Goal: Transaction & Acquisition: Purchase product/service

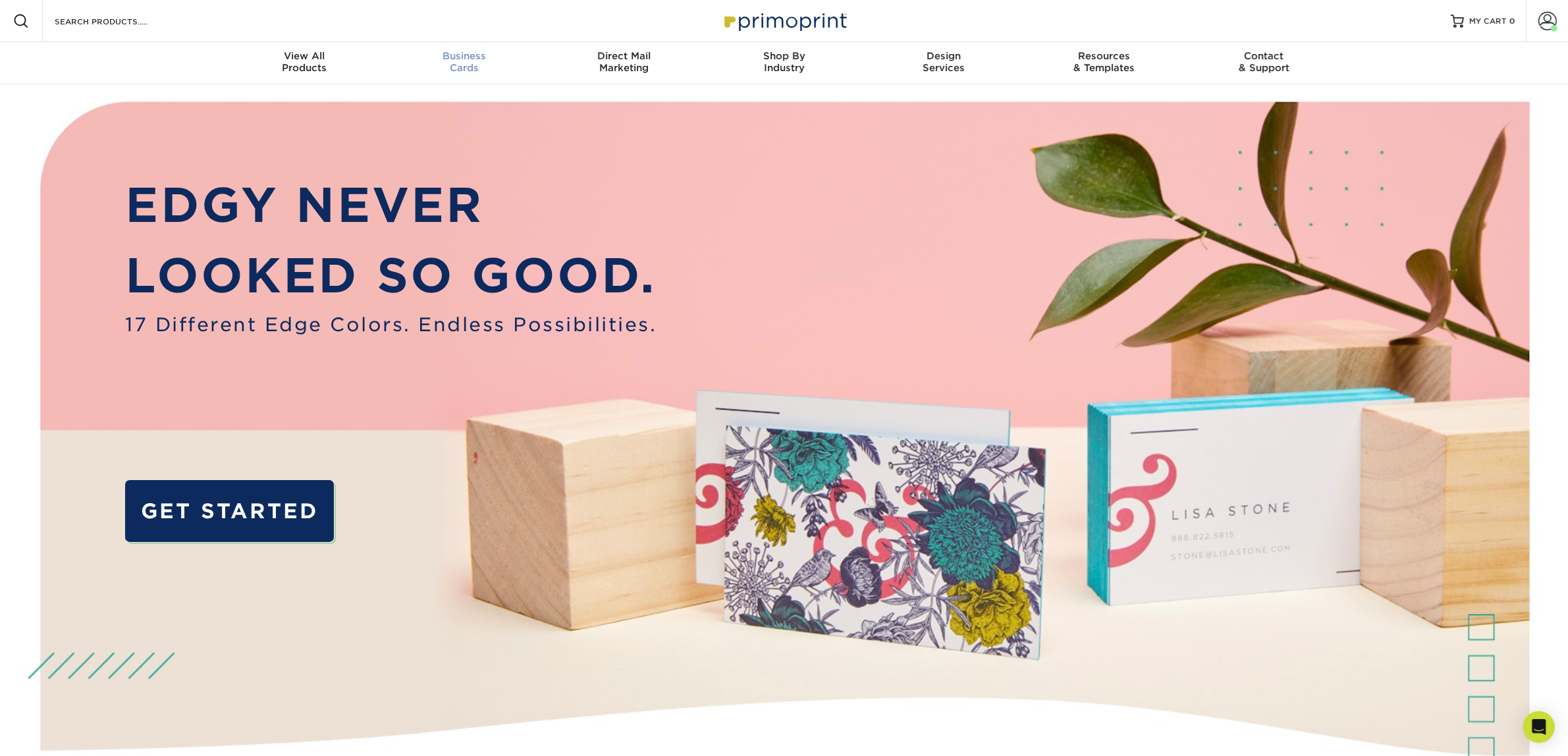
click at [493, 68] on div "Business Cards" at bounding box center [464, 62] width 160 height 24
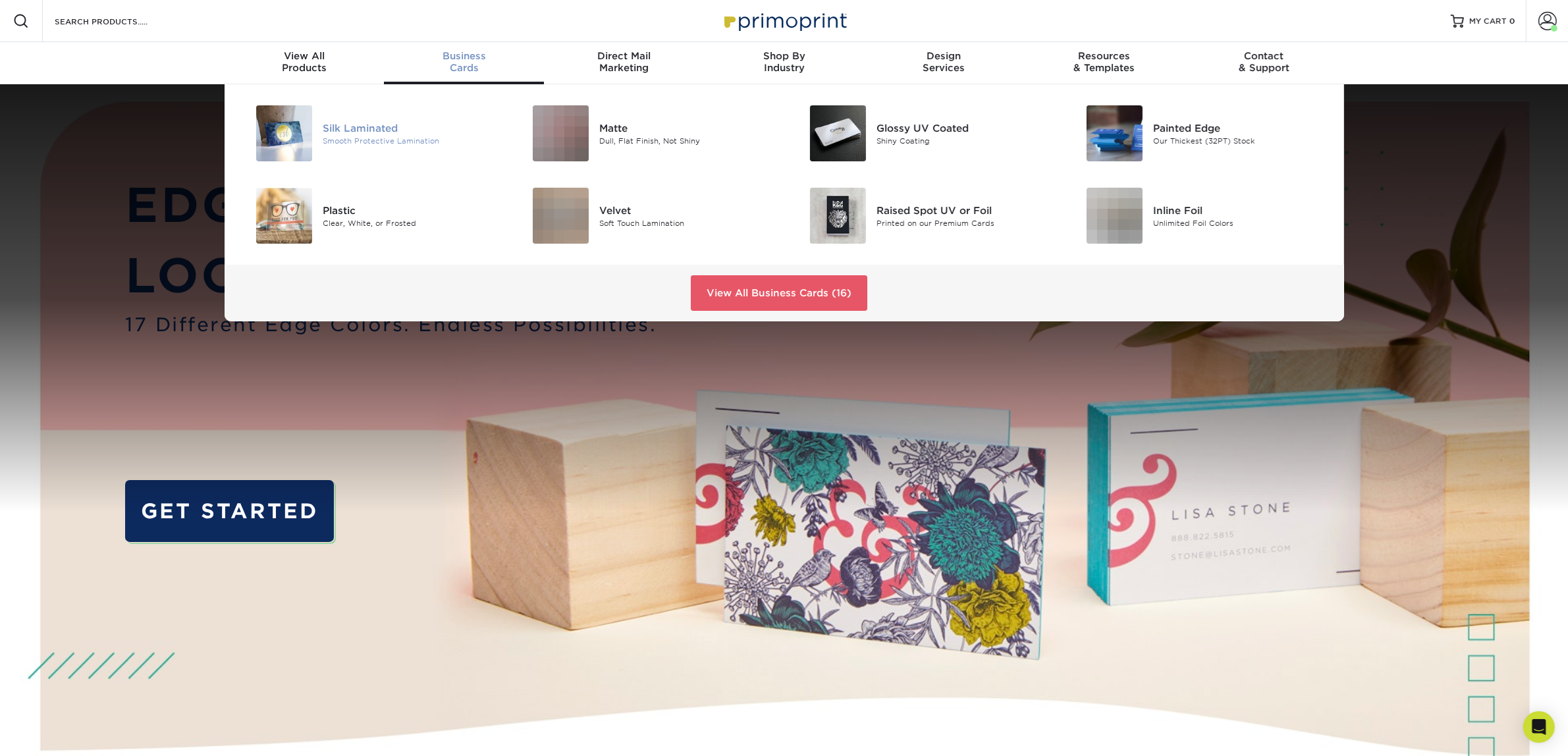
click at [426, 127] on div "Silk Laminated" at bounding box center [410, 128] width 175 height 15
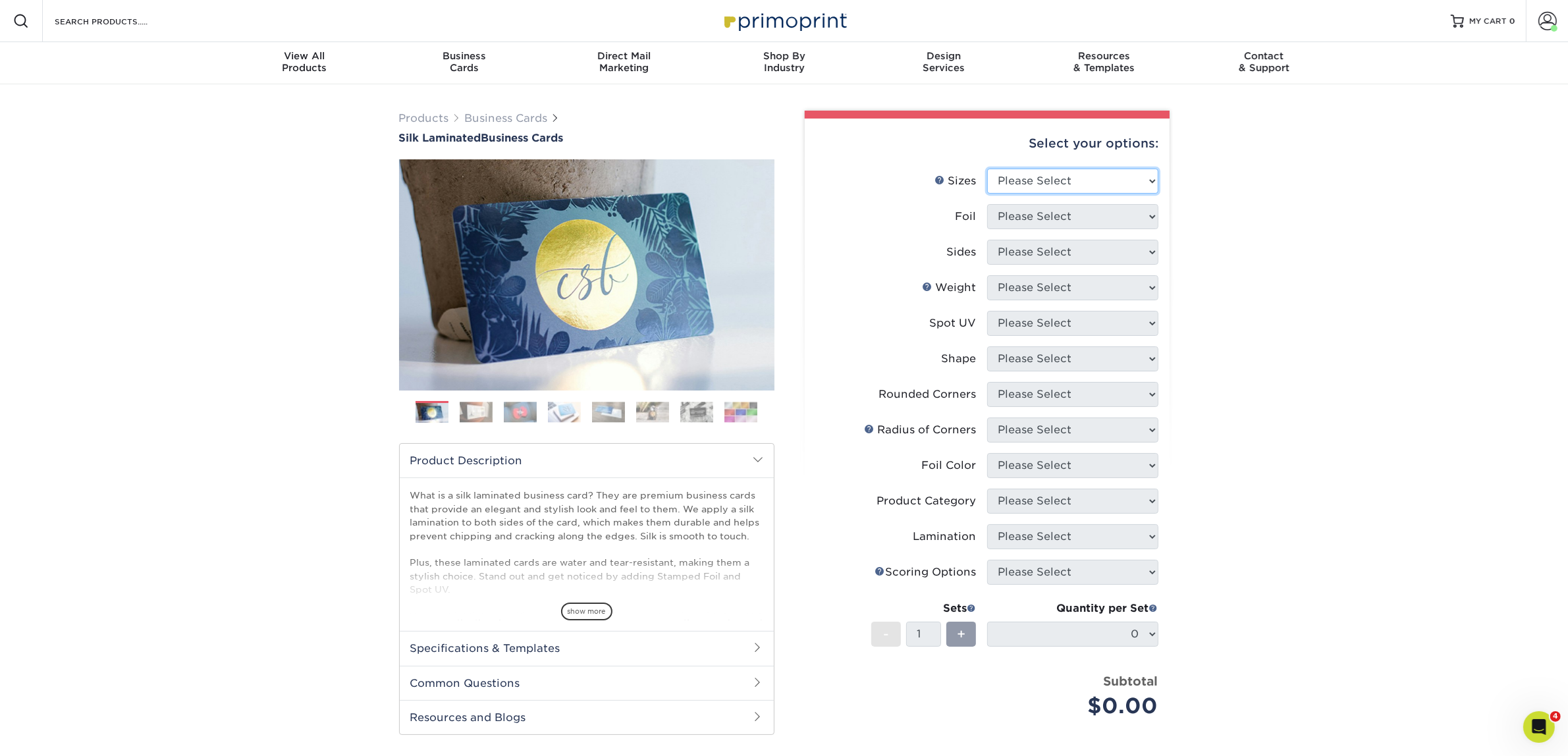
click at [1072, 186] on select "Please Select 1.5" x 3.5" - Mini 1.75" x 3.5" - Mini 2" x 2" - Square 2" x 3" -…" at bounding box center [1072, 181] width 171 height 25
select select "2.00x3.50"
click at [987, 169] on select "Please Select 1.5" x 3.5" - Mini 1.75" x 3.5" - Mini 2" x 2" - Square 2" x 3" -…" at bounding box center [1072, 181] width 171 height 25
click at [1037, 224] on select "Please Select Yes No" at bounding box center [1072, 216] width 171 height 25
select select "0"
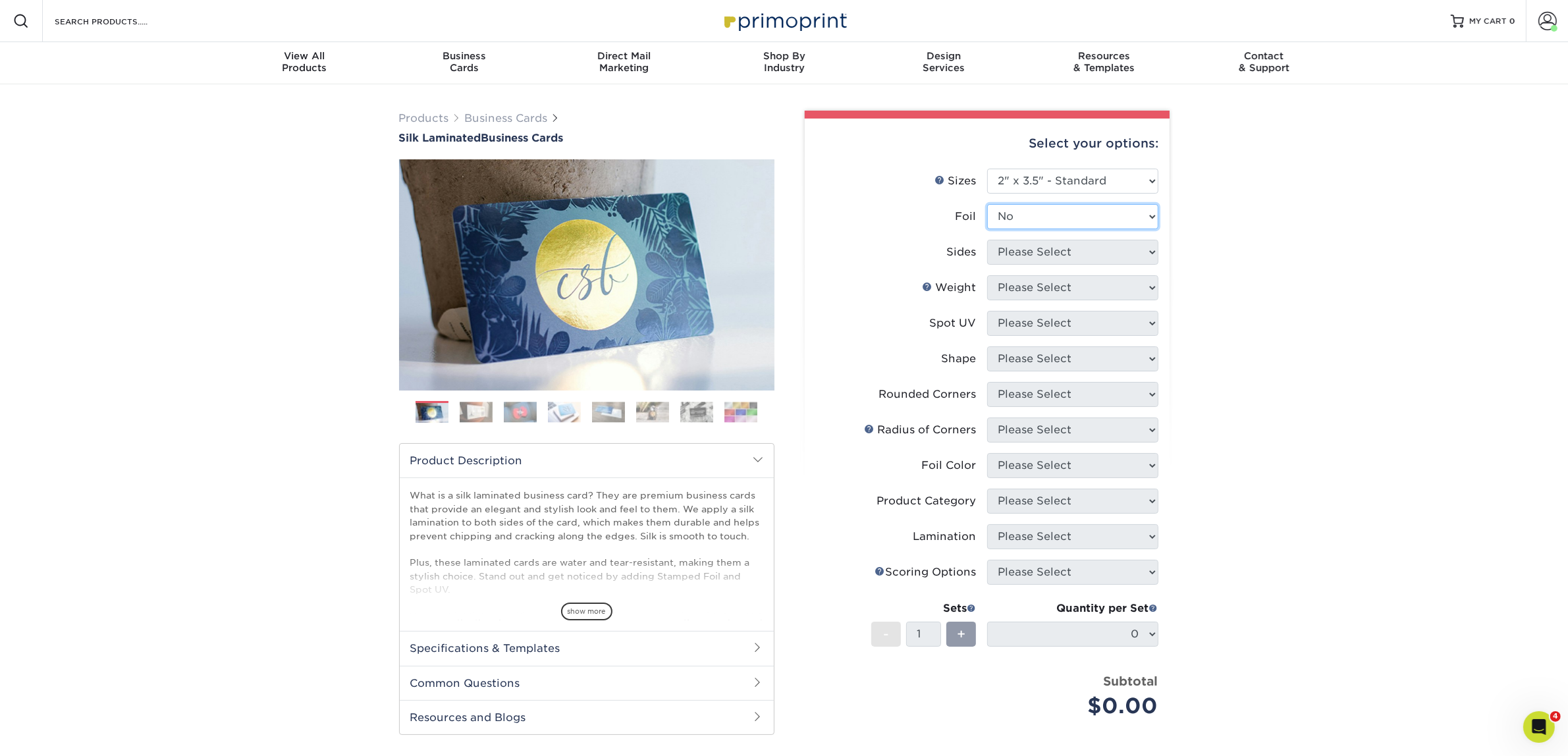
click at [987, 204] on select "Please Select Yes No" at bounding box center [1072, 216] width 171 height 25
click at [1005, 219] on select "Please Select Yes No" at bounding box center [1072, 216] width 171 height 25
click at [987, 204] on select "Please Select Yes No" at bounding box center [1072, 216] width 171 height 25
click at [1013, 251] on select "Please Select Print Both Sides Print Front Only" at bounding box center [1072, 252] width 171 height 25
select select "13abbda7-1d64-4f25-8bb2-c179b224825d"
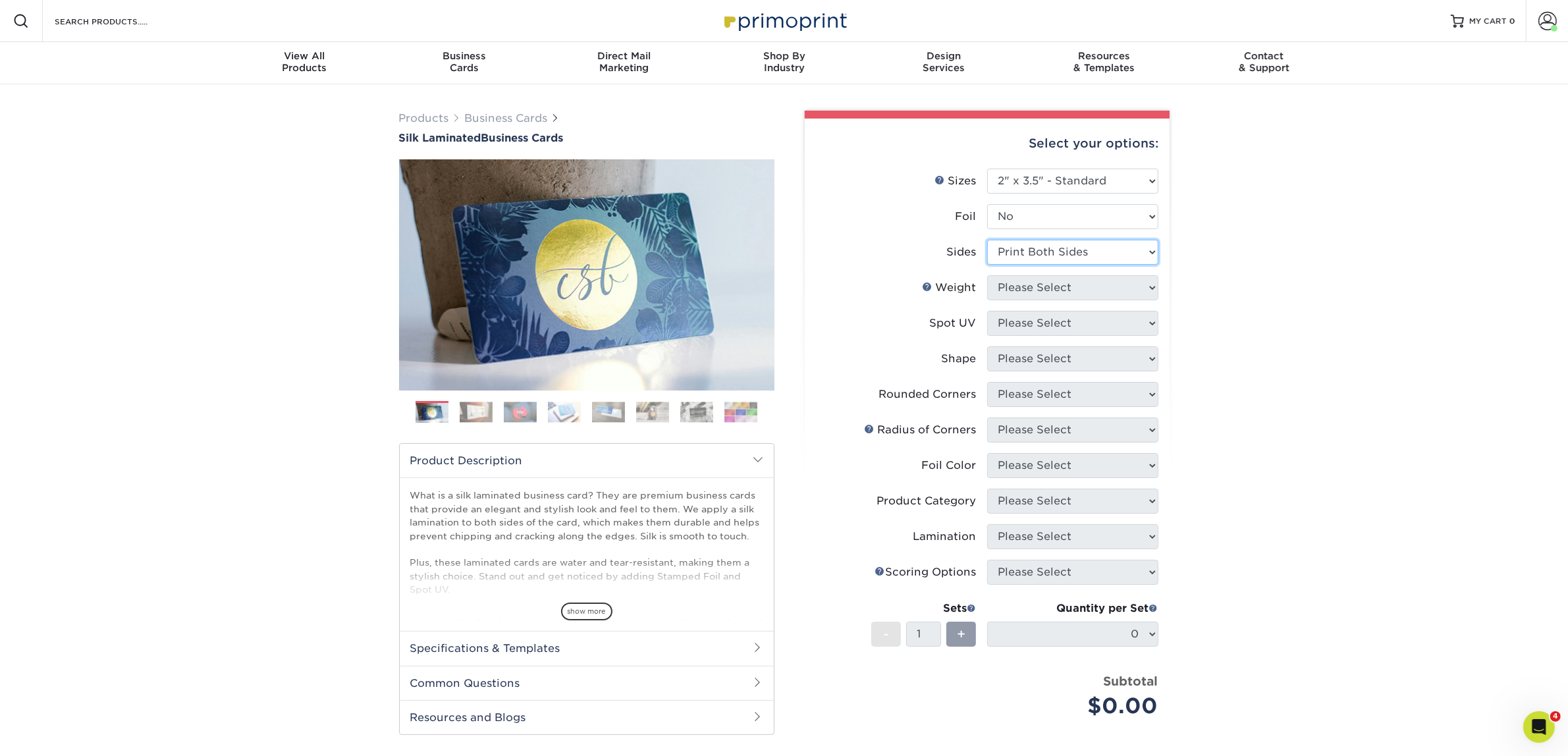
click at [987, 239] on select "Please Select Print Both Sides Print Front Only" at bounding box center [1072, 252] width 171 height 25
click at [1028, 290] on select "Please Select 16PT" at bounding box center [1072, 288] width 171 height 25
select select "16PT"
click at [987, 276] on select "Please Select 16PT" at bounding box center [1072, 288] width 171 height 25
click at [1045, 320] on select "Please Select No Spot UV Front and Back (Both Sides) Front Only Back Only" at bounding box center [1072, 323] width 171 height 25
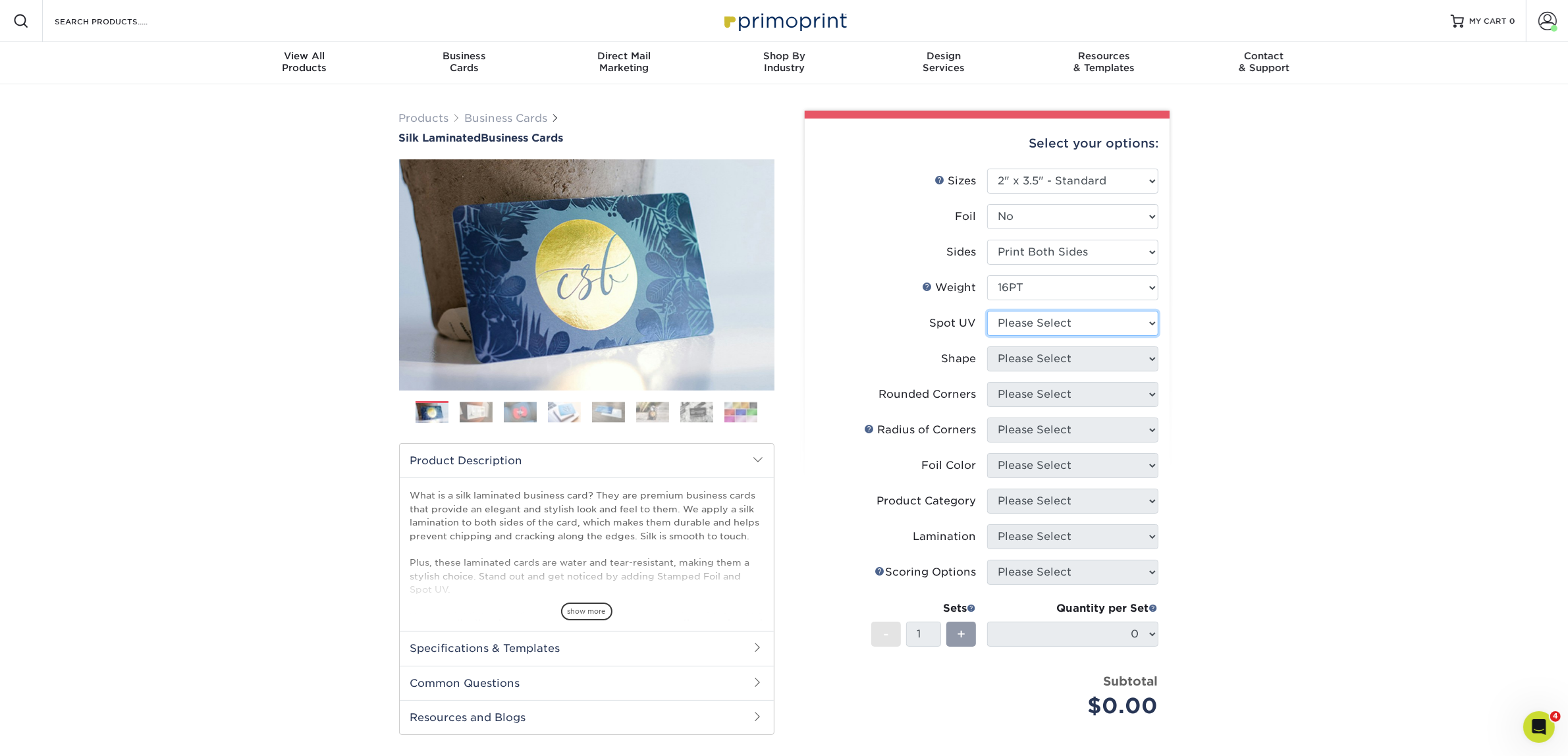
select select "3"
click at [987, 311] on select "Please Select No Spot UV Front and Back (Both Sides) Front Only Back Only" at bounding box center [1072, 323] width 171 height 25
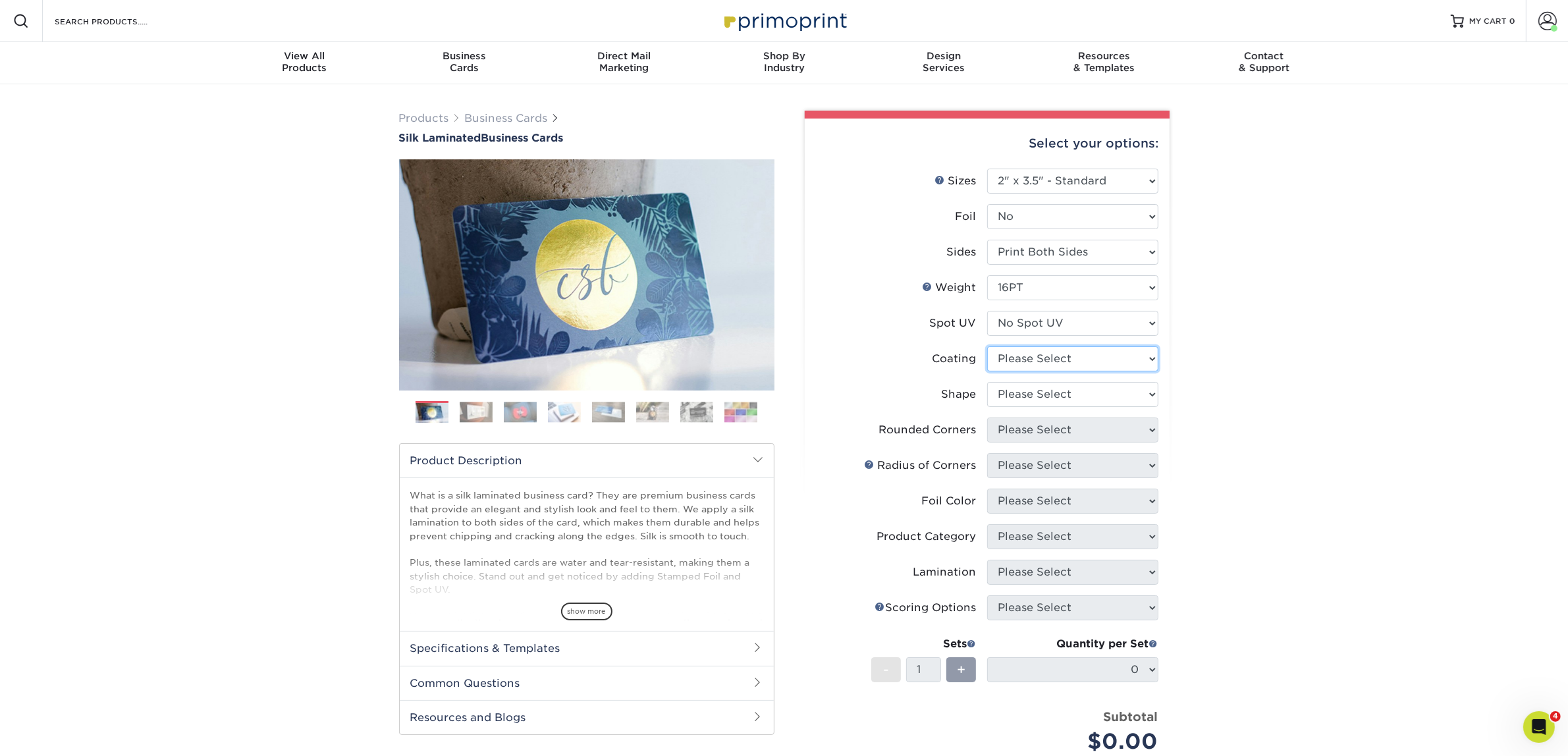
drag, startPoint x: 1048, startPoint y: 349, endPoint x: 1052, endPoint y: 362, distance: 13.6
click at [1048, 349] on select at bounding box center [1072, 359] width 171 height 25
select select "3e7618de-abca-4bda-9f97-8b9129e913d8"
click at [987, 346] on select at bounding box center [1072, 359] width 171 height 25
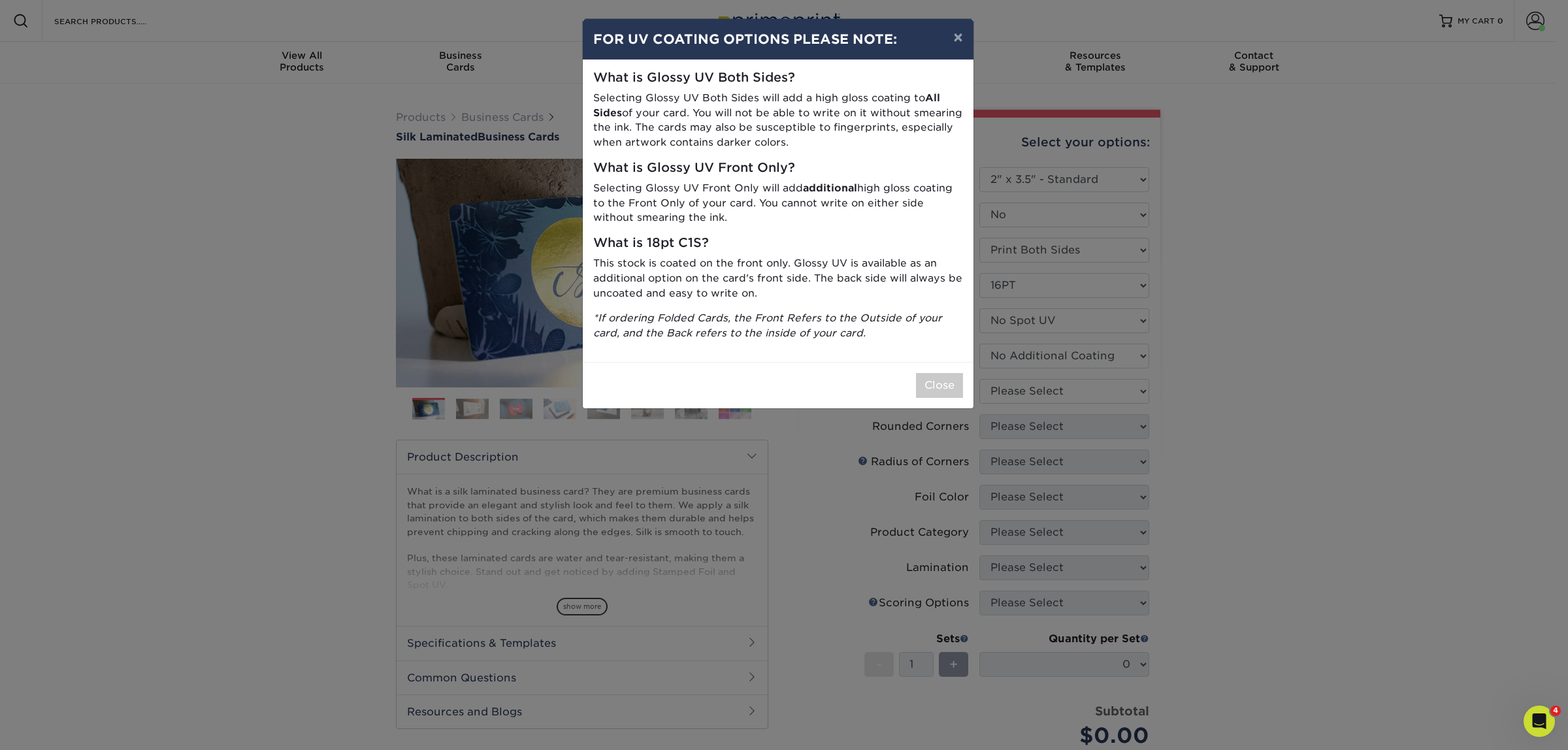
click at [1044, 390] on div "× FOR UV COATING OPTIONS PLEASE NOTE: What is Glossy UV Both Sides? Selecting G…" at bounding box center [784, 375] width 1568 height 750
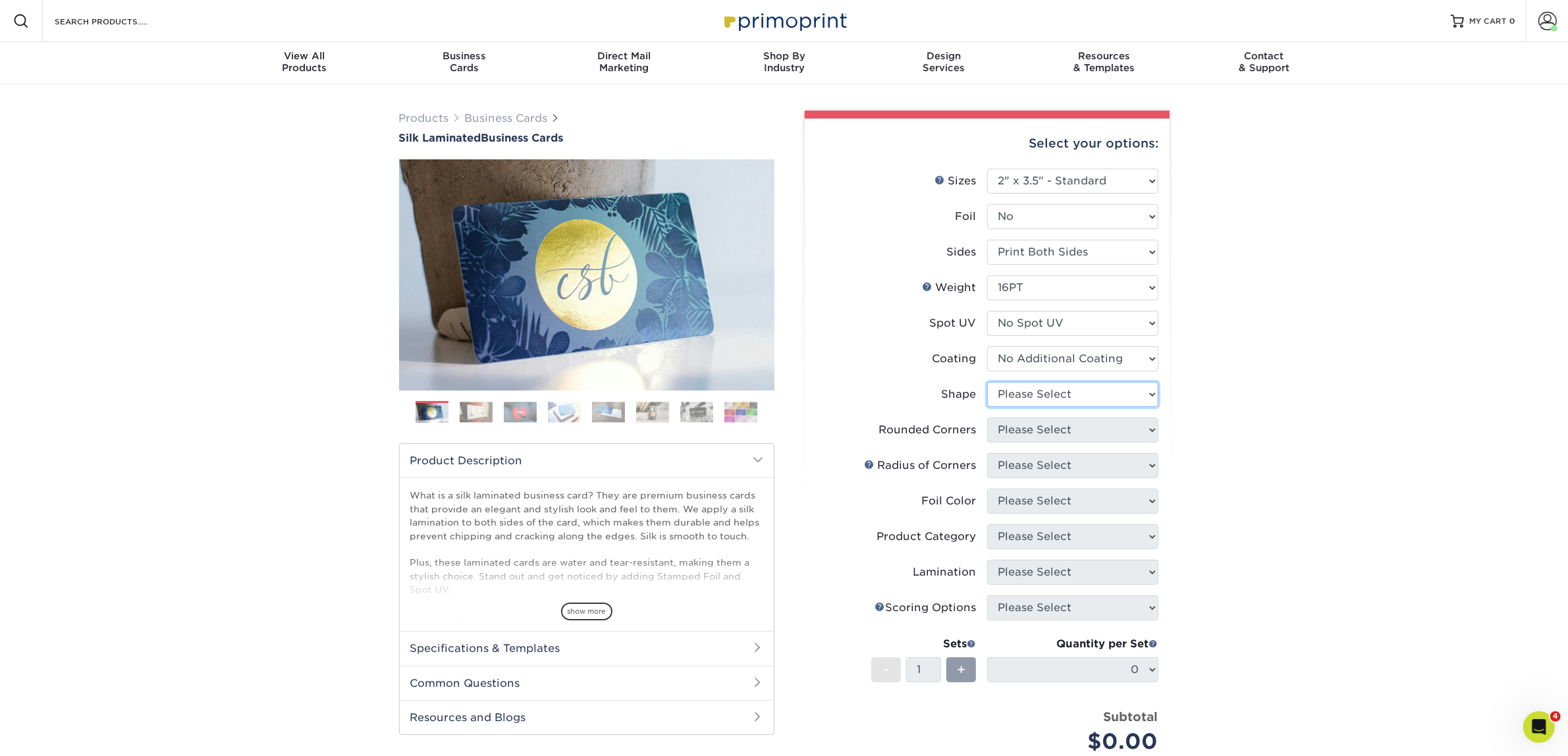
click at [1024, 384] on select "Please Select Standard Oval" at bounding box center [1072, 394] width 171 height 25
select select "standard"
click at [987, 382] on select "Please Select Standard Oval" at bounding box center [1072, 394] width 171 height 25
click at [1031, 408] on li "Shape Please Select Standard Oval" at bounding box center [987, 400] width 343 height 35
click at [1029, 418] on select "Please Select Yes - Round 2 Corners Yes - Round 4 Corners No" at bounding box center [1072, 430] width 171 height 25
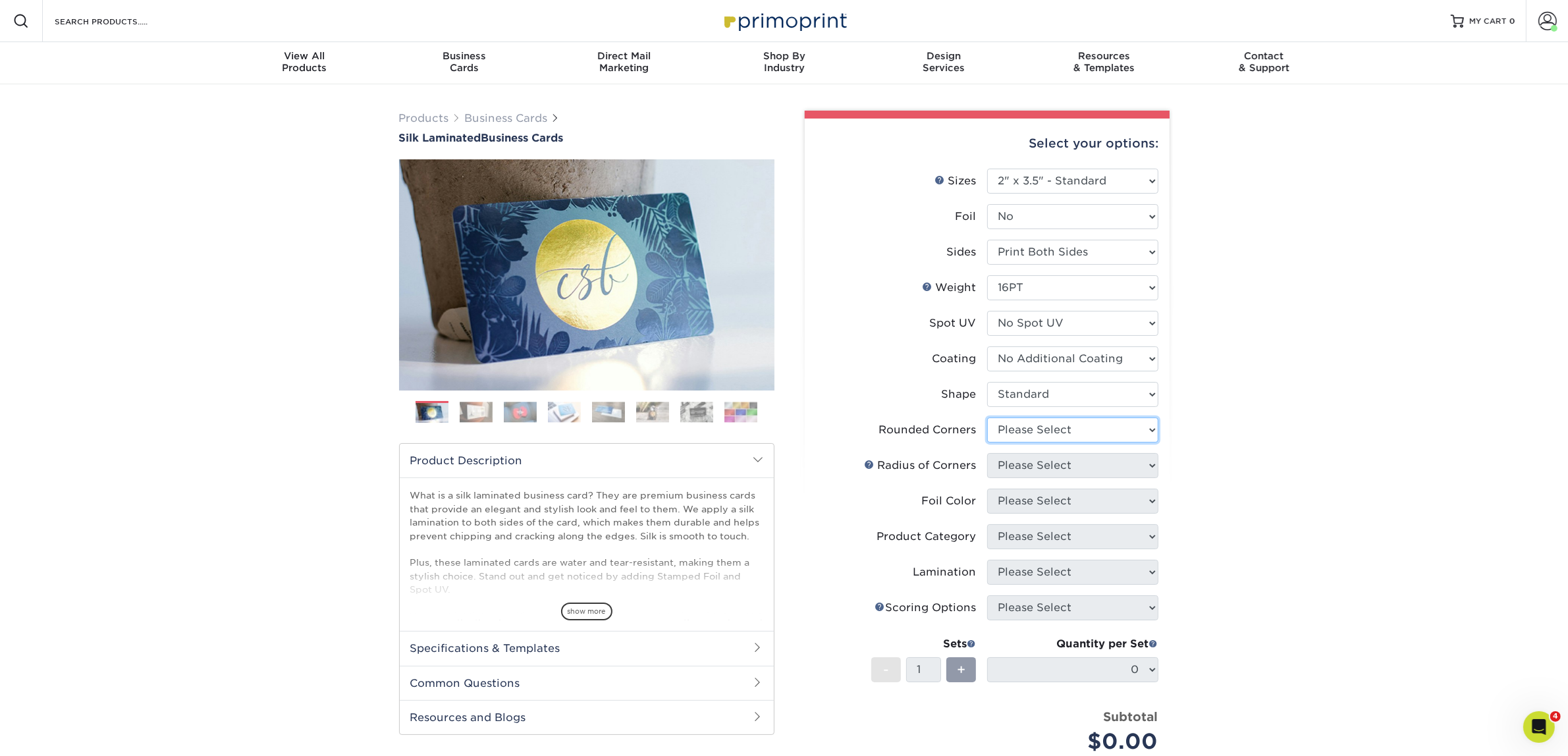
select select "0"
click at [987, 417] on select "Please Select Yes - Round 2 Corners Yes - Round 4 Corners No" at bounding box center [1072, 430] width 171 height 25
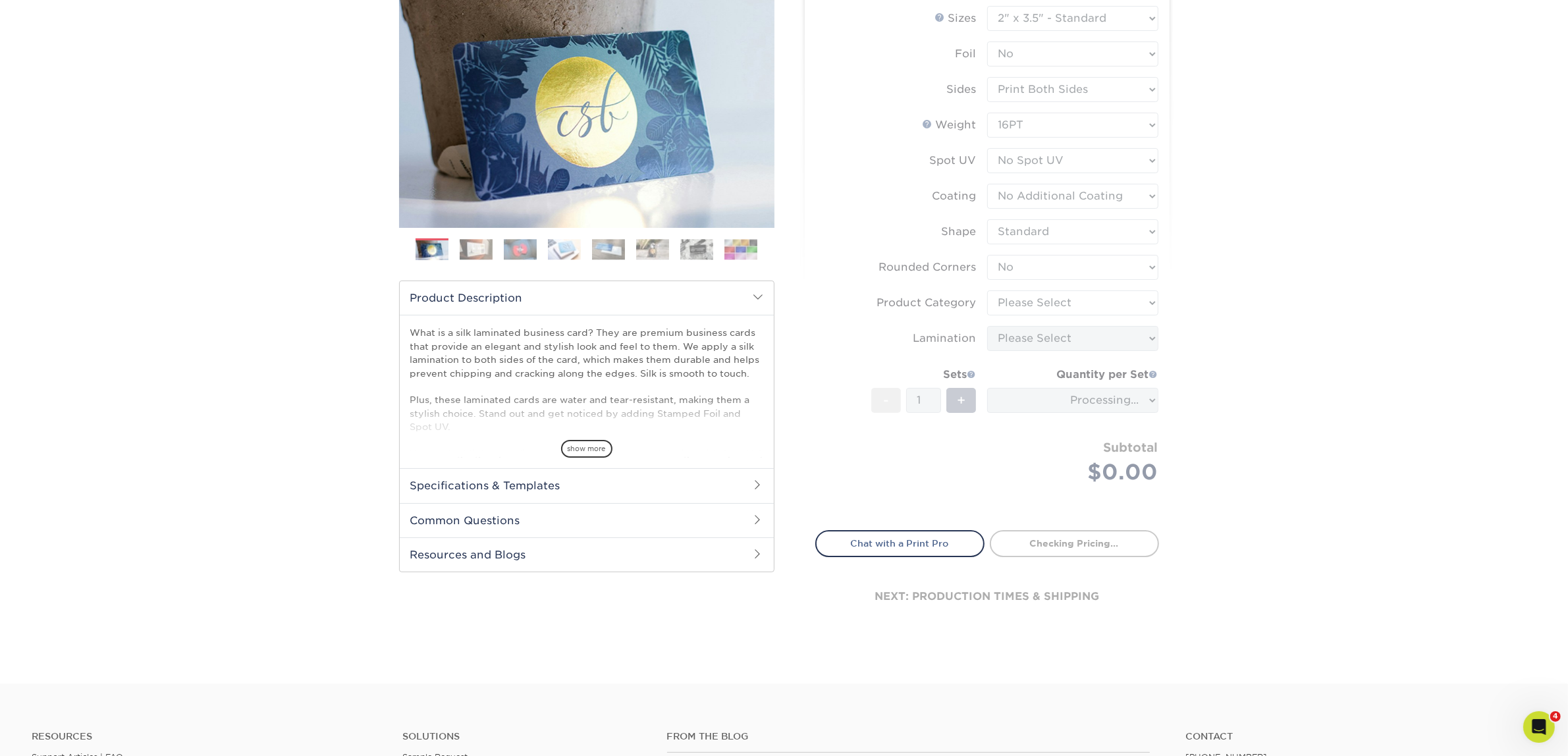
scroll to position [165, 0]
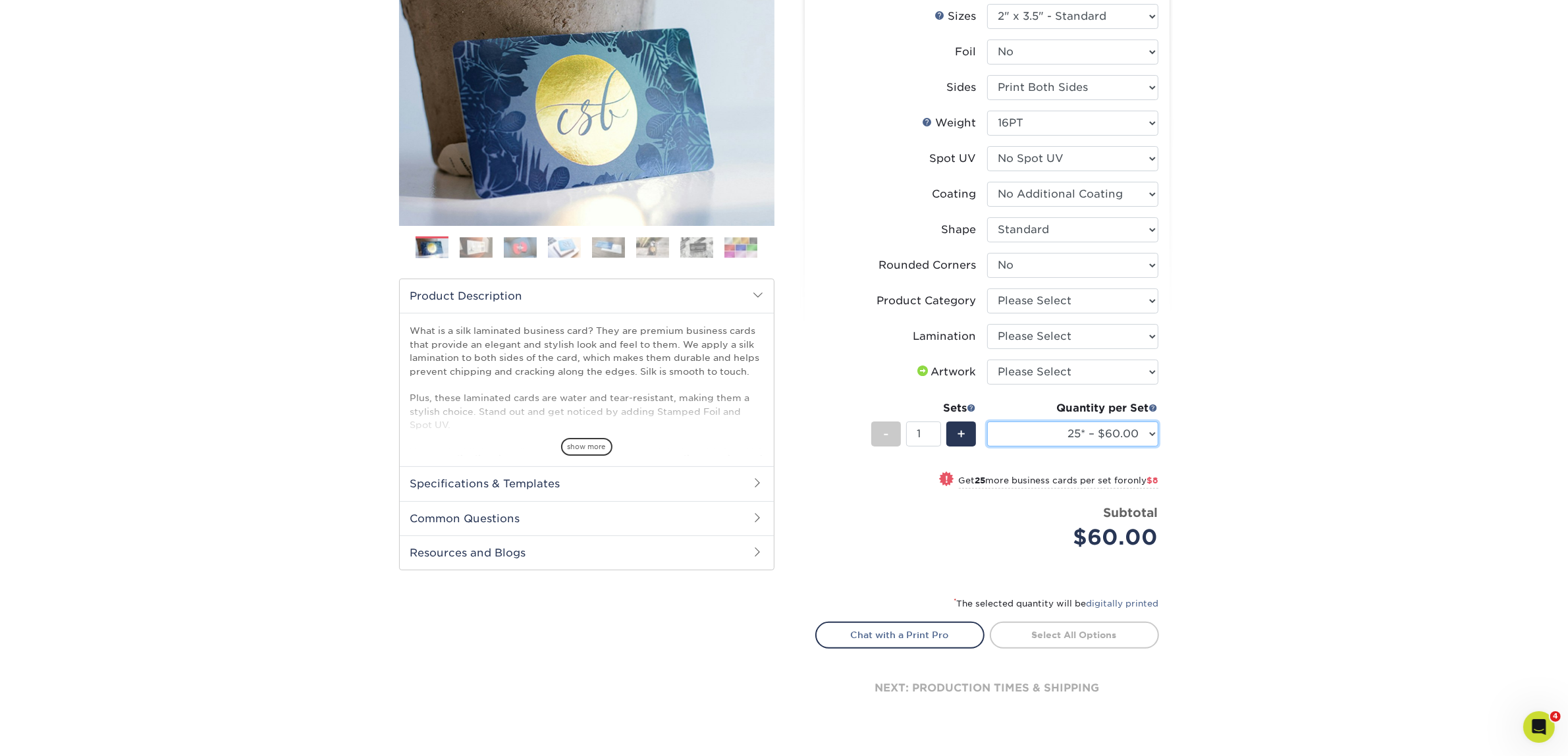
click at [1106, 426] on select "25* – $60.00 50* – $68.00 75* – $76.00 100* – $84.00 250* – $92.00 500 – $96.00…" at bounding box center [1072, 433] width 171 height 25
select select "50* – $68.00"
click at [987, 421] on select "25* – $60.00 50* – $68.00 75* – $76.00 100* – $84.00 250* – $92.00 500 – $96.00…" at bounding box center [1072, 433] width 171 height 25
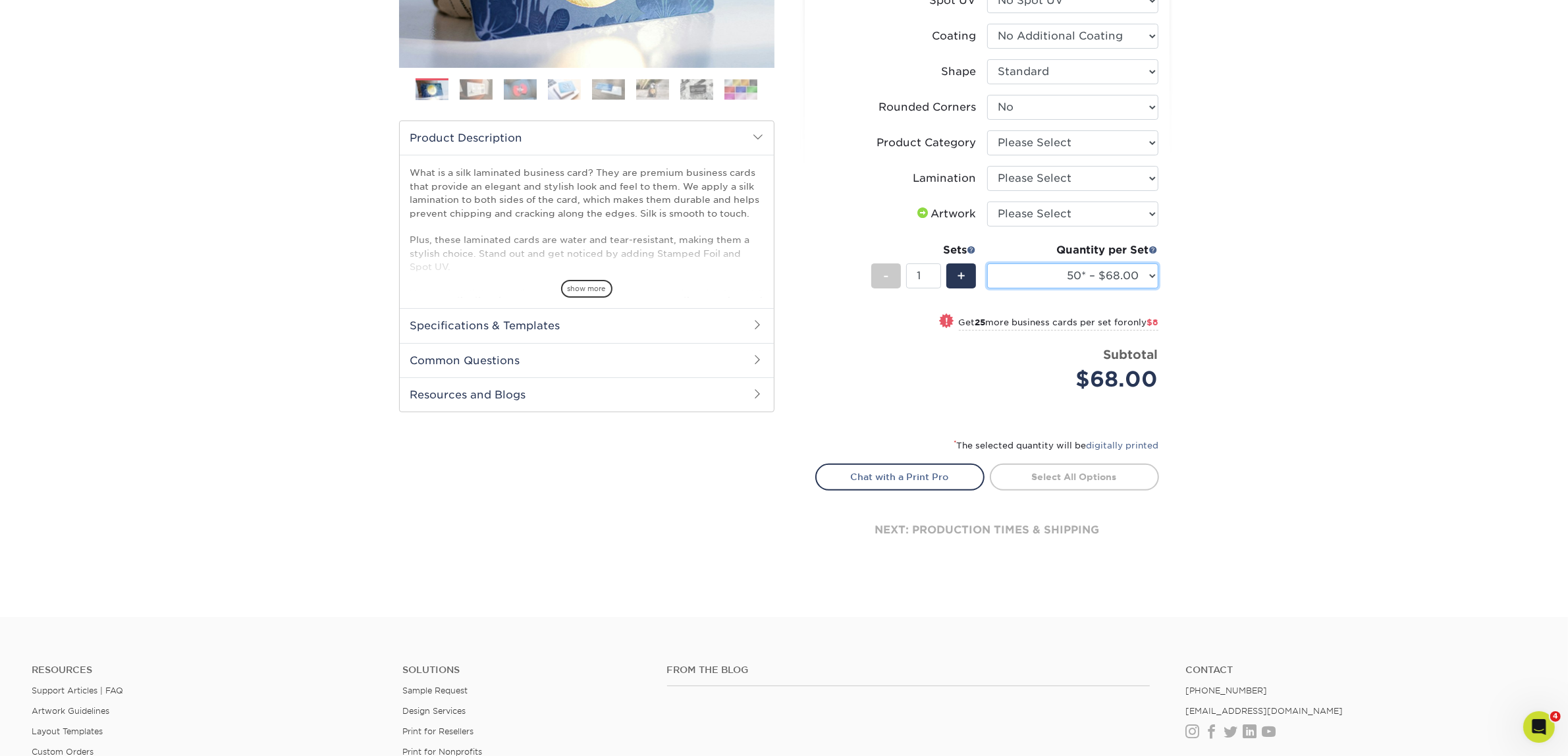
scroll to position [329, 0]
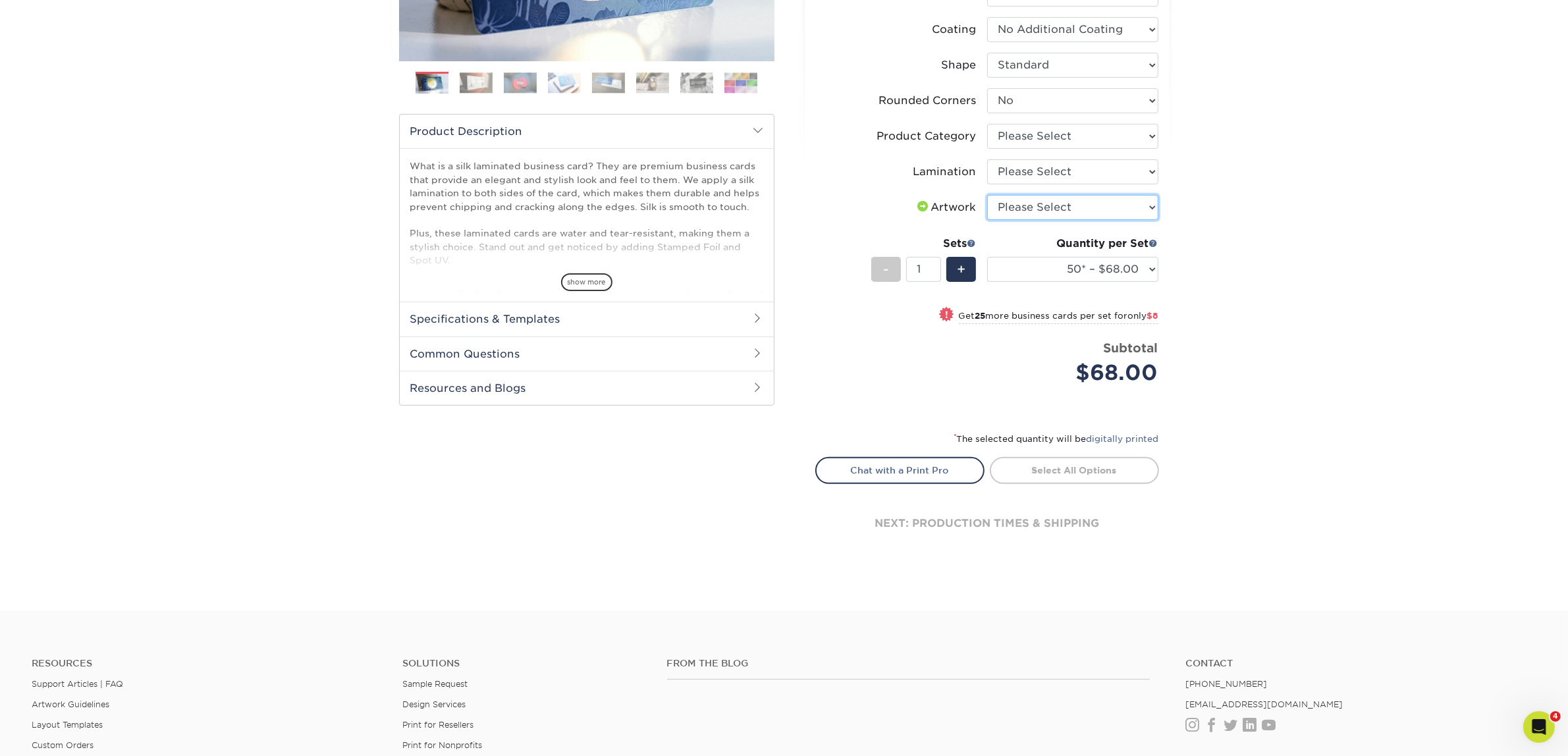
click at [1092, 201] on select "Please Select I will upload files I need a design - $100" at bounding box center [1072, 207] width 171 height 25
select select "upload"
click at [987, 195] on select "Please Select I will upload files I need a design - $100" at bounding box center [1072, 207] width 171 height 25
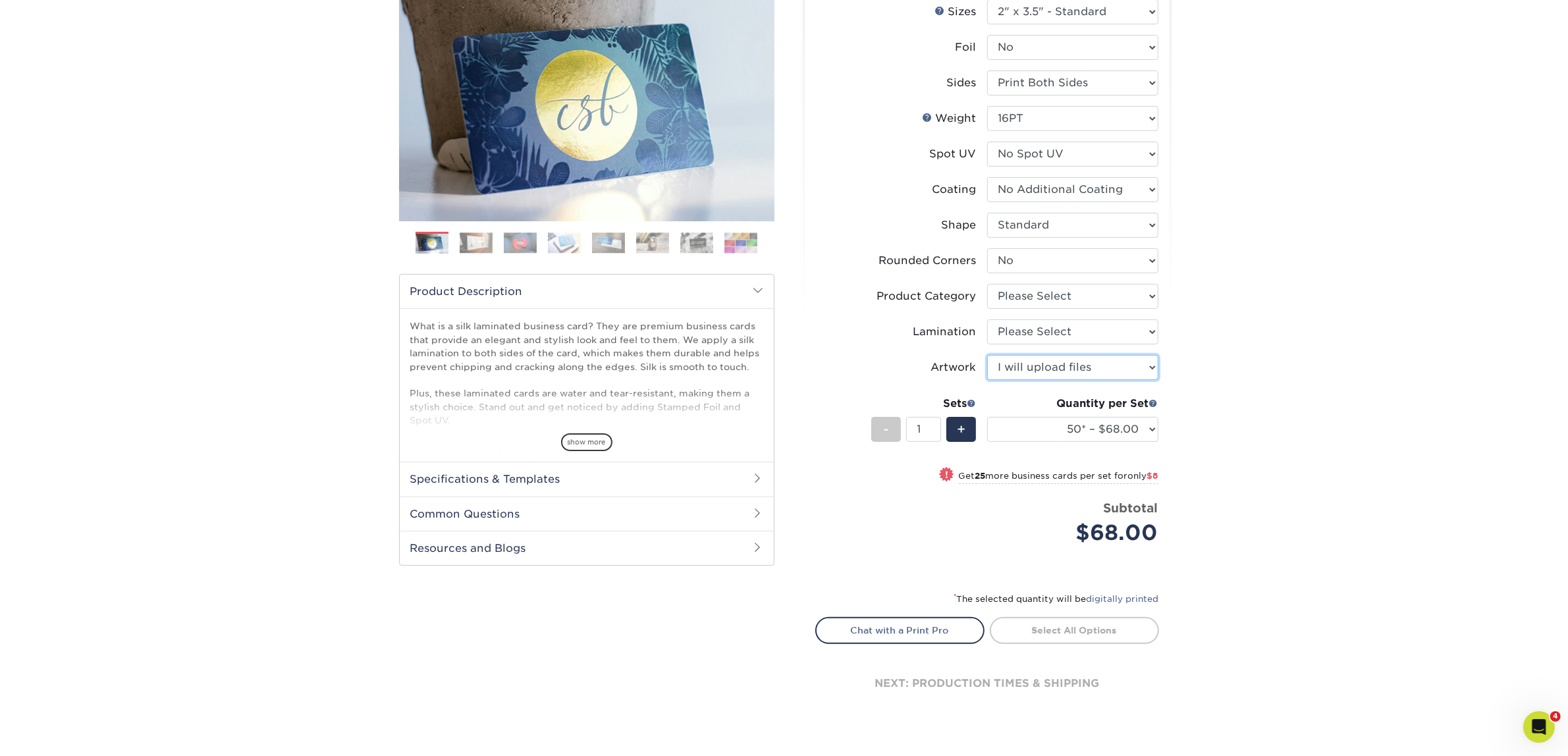
scroll to position [565, 0]
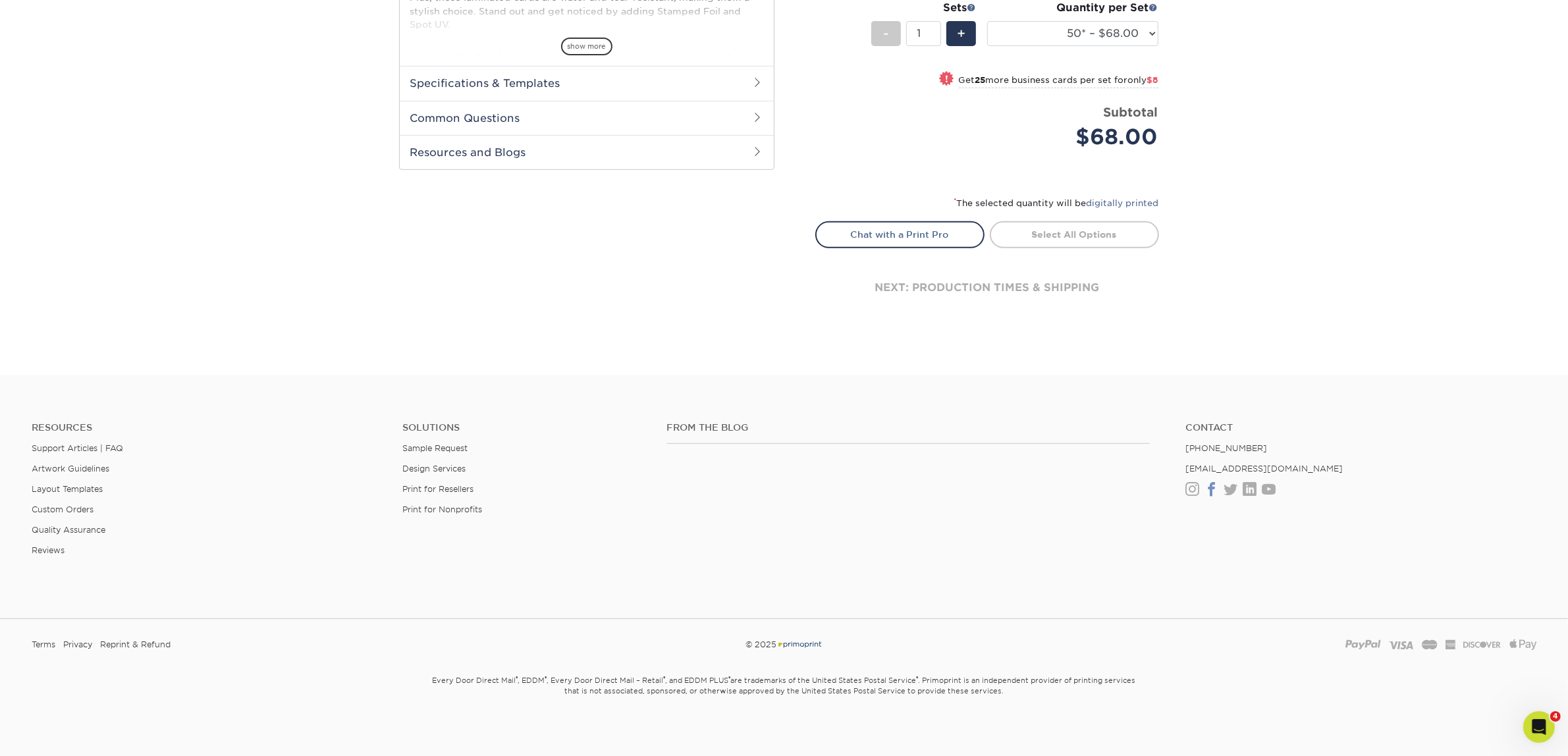
click at [1205, 484] on link "Facebook" at bounding box center [1212, 490] width 14 height 12
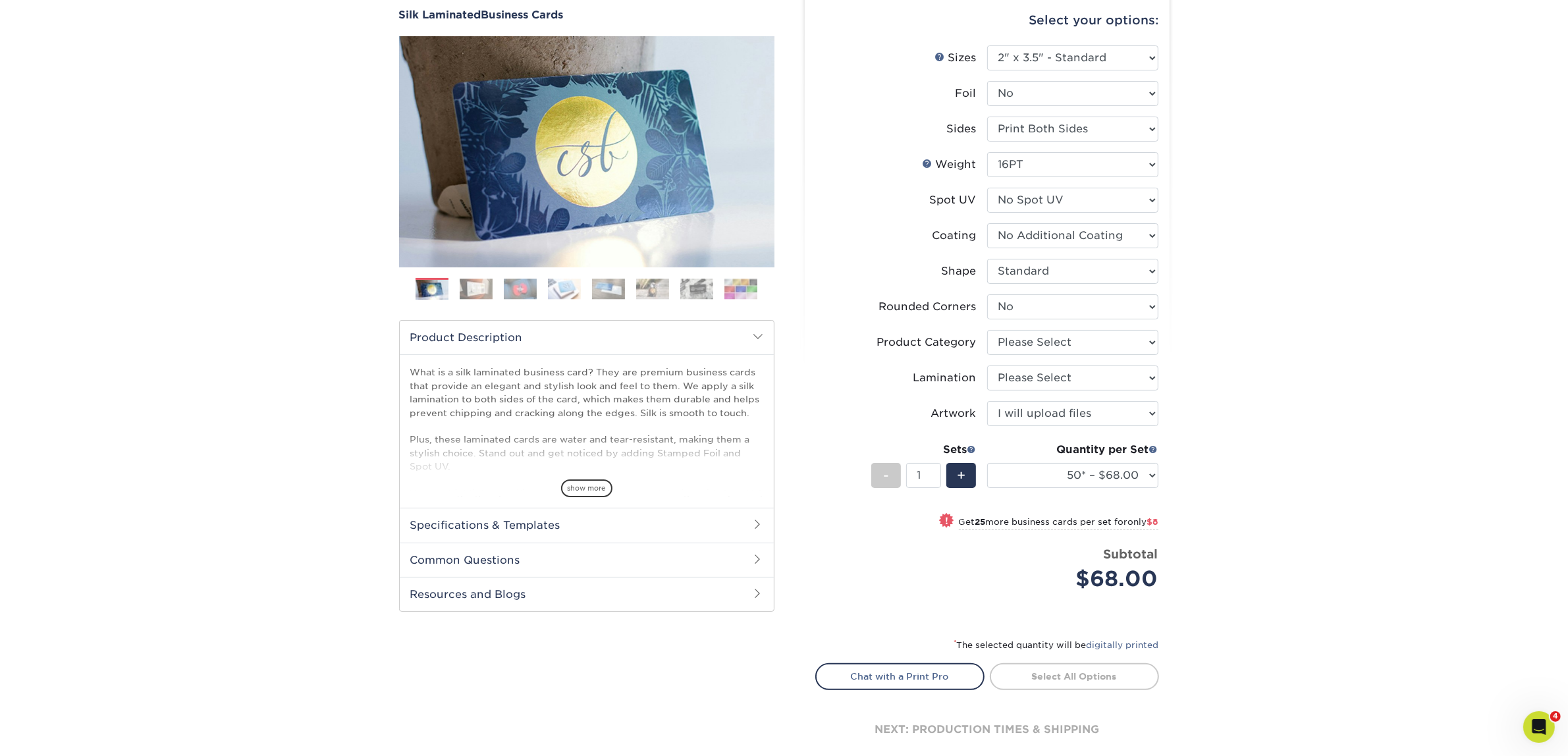
scroll to position [71, 0]
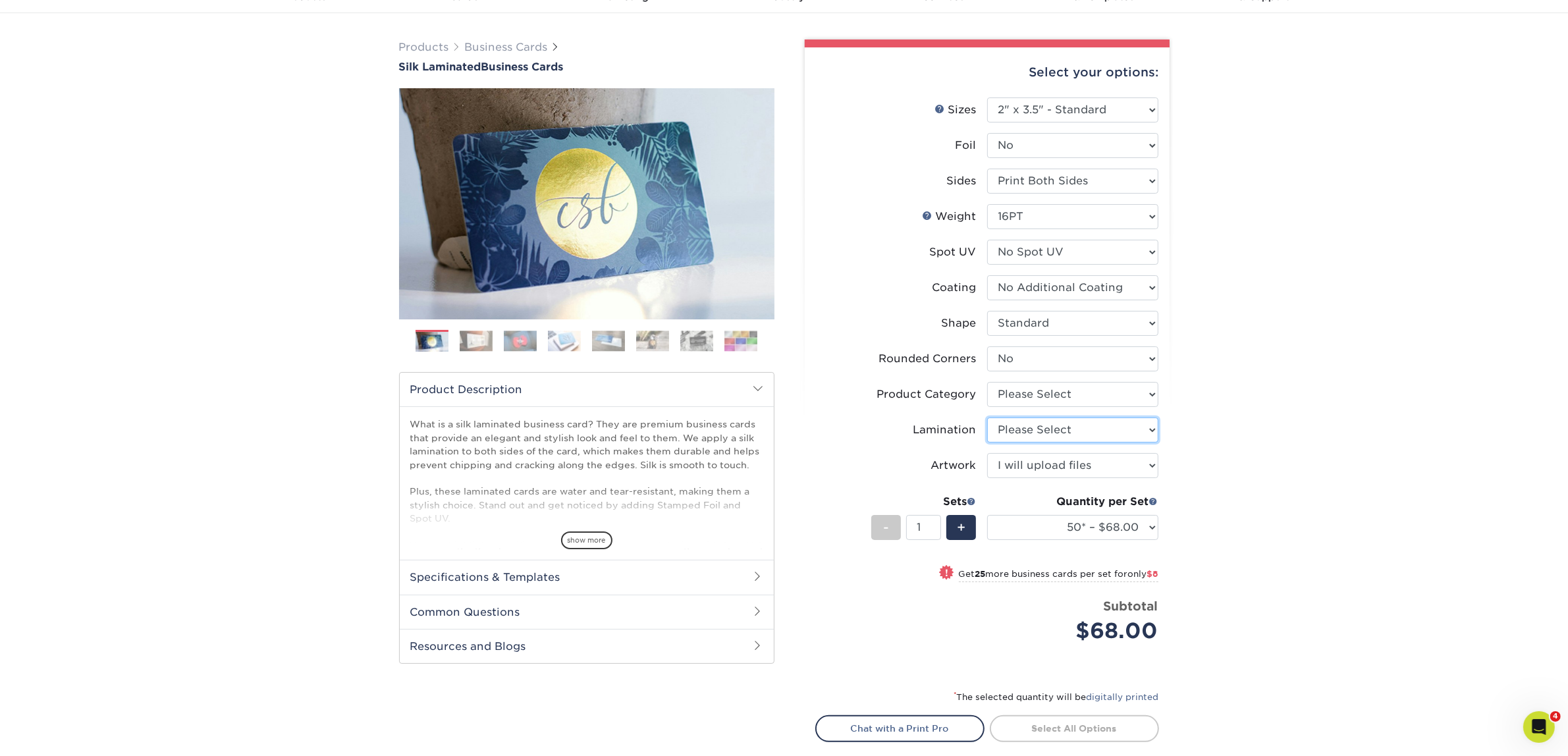
click at [1065, 438] on select "Please Select Silk" at bounding box center [1072, 430] width 171 height 25
click at [987, 417] on select "Please Select Silk" at bounding box center [1072, 430] width 171 height 25
click at [1051, 387] on select "Please Select Business Cards" at bounding box center [1072, 394] width 171 height 25
select select "3b5148f1-0588-4f88-a218-97bcfdce65c1"
click at [987, 382] on select "Please Select Business Cards" at bounding box center [1072, 394] width 171 height 25
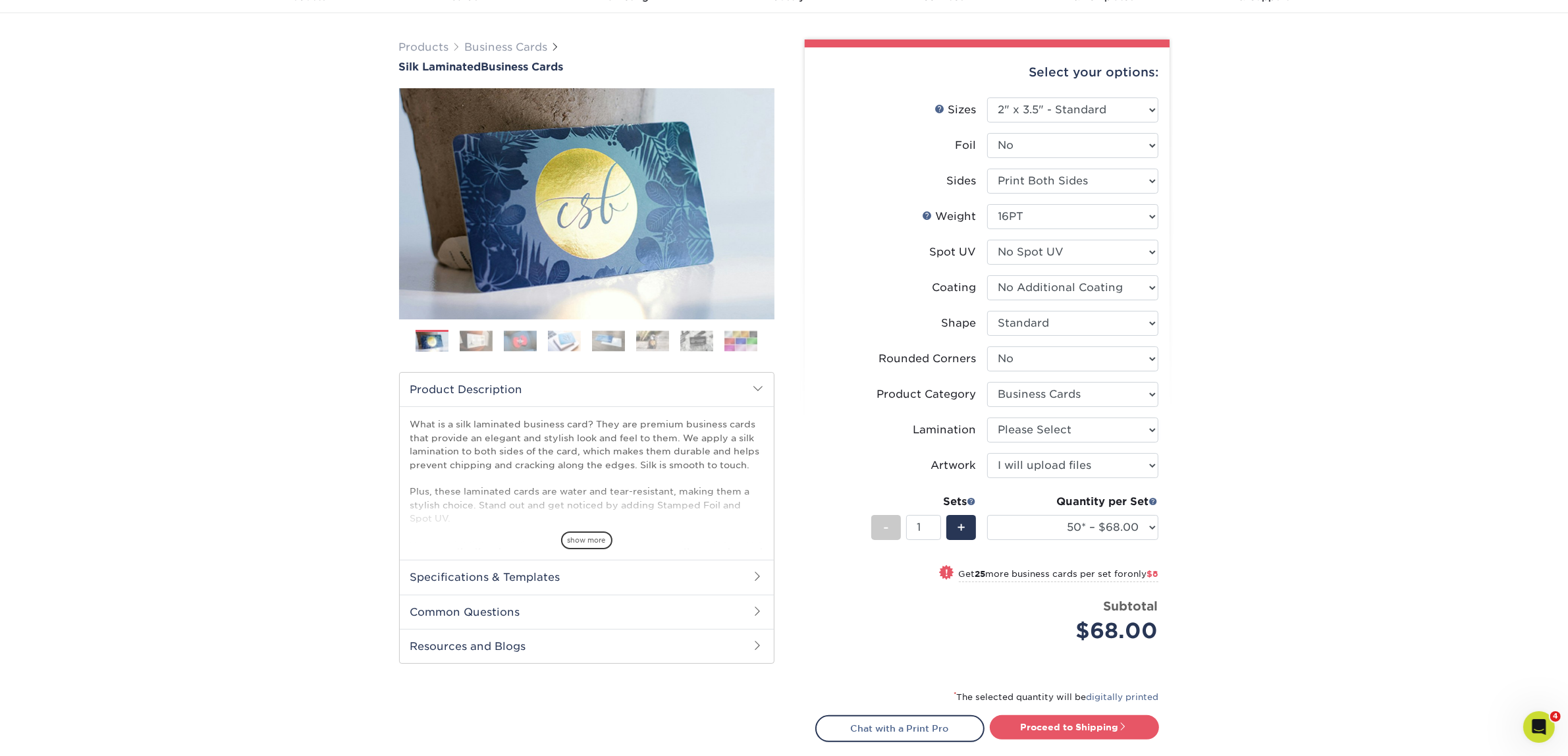
click at [1305, 491] on div "Products Business Cards Silk Laminated Business Cards Previous Next" at bounding box center [784, 440] width 1568 height 855
click at [1070, 721] on link "Proceed to Shipping" at bounding box center [1075, 727] width 169 height 24
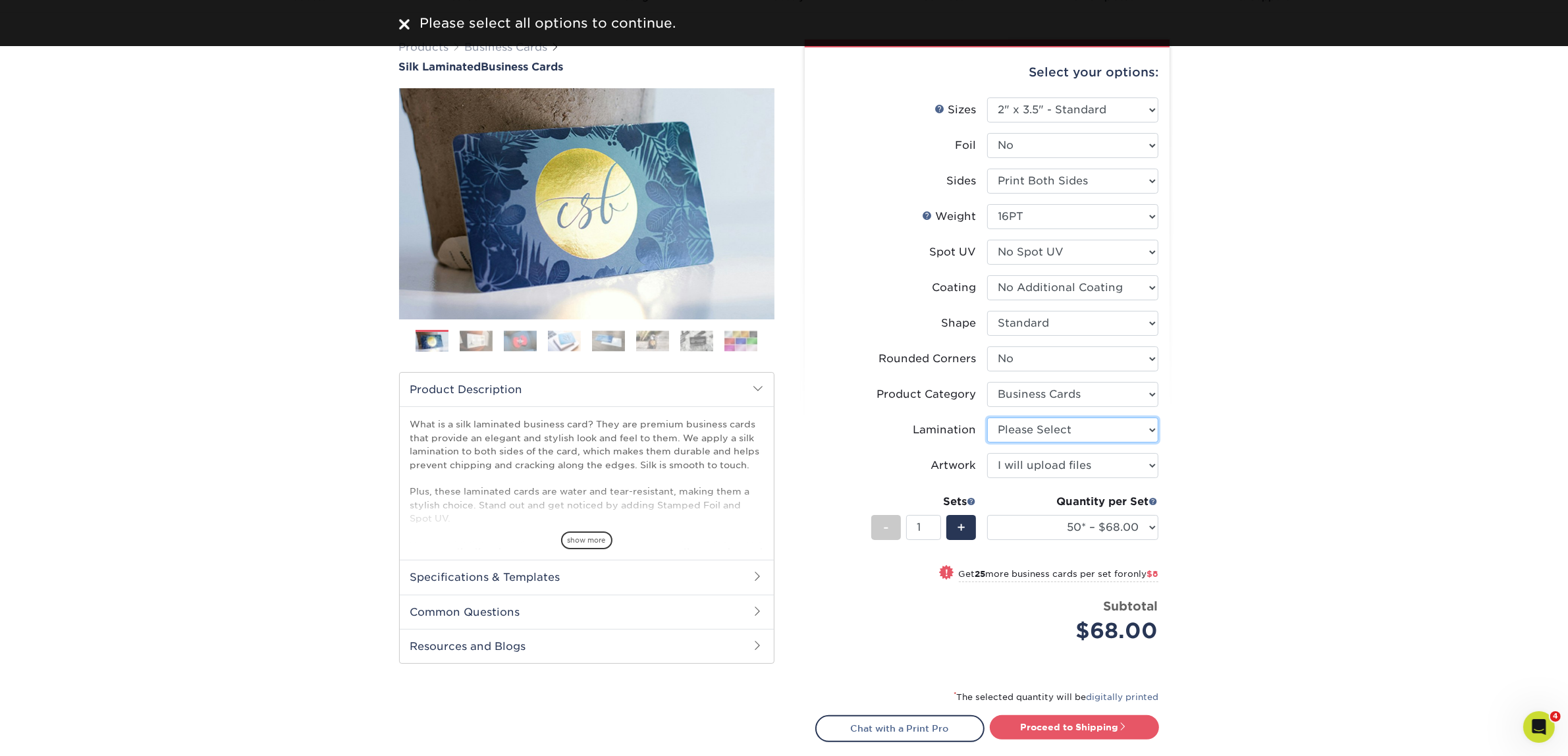
click at [1071, 430] on select "Please Select Silk" at bounding box center [1072, 430] width 171 height 25
select select "ccacb42f-45f7-42d3-bbd3-7c8421cf37f0"
click at [987, 417] on select "Please Select Silk" at bounding box center [1072, 430] width 171 height 25
click at [1092, 734] on link "Proceed to Shipping" at bounding box center [1075, 727] width 169 height 24
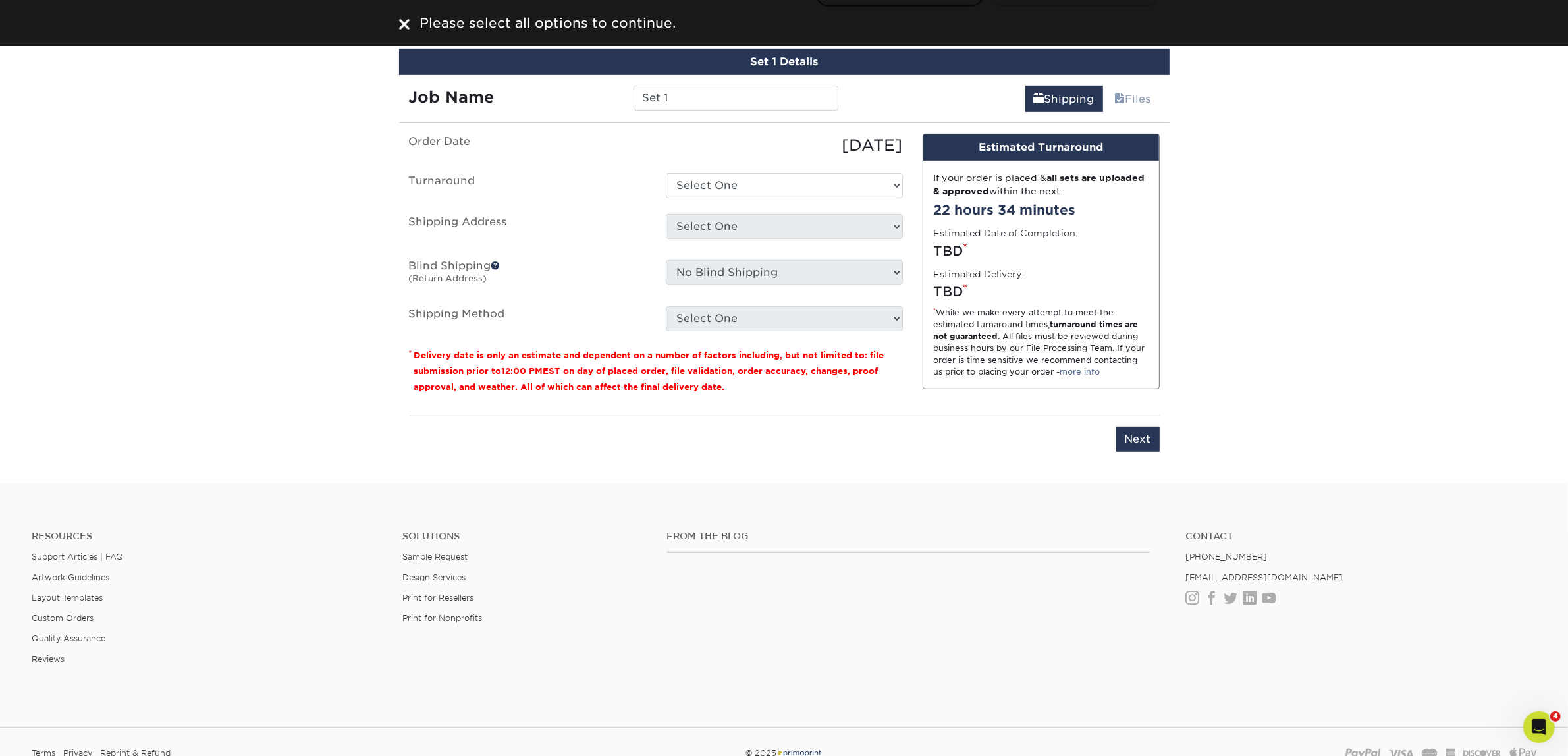
scroll to position [820, 0]
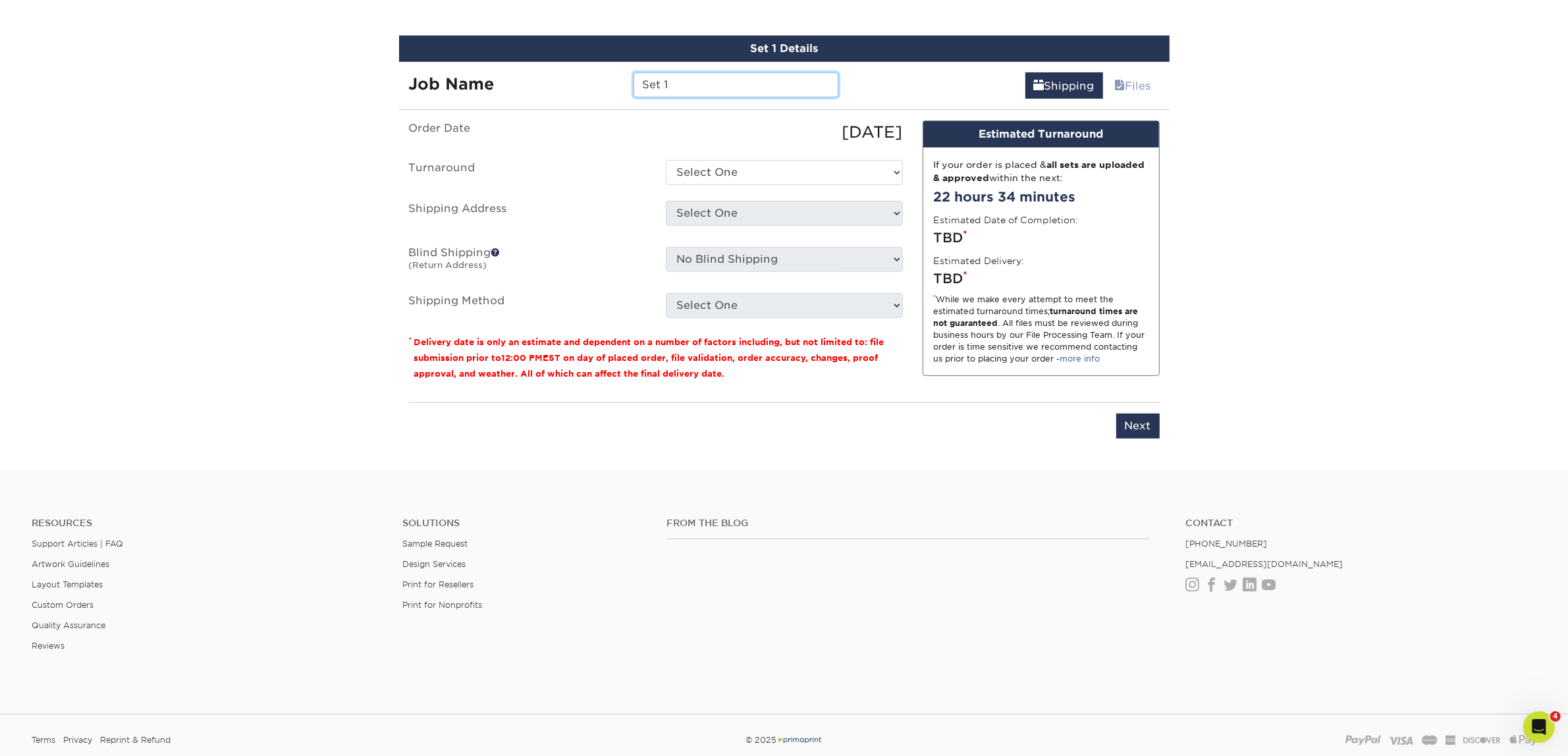
drag, startPoint x: 704, startPoint y: 83, endPoint x: 534, endPoint y: 89, distance: 170.1
click at [534, 89] on div "Job Name Set 1" at bounding box center [624, 85] width 450 height 25
paste input "[PERSON_NAME]"
type input "[PERSON_NAME]"
click at [717, 169] on select "Select One 2-4 Business Days 2 Day Next Business Day" at bounding box center [784, 172] width 237 height 25
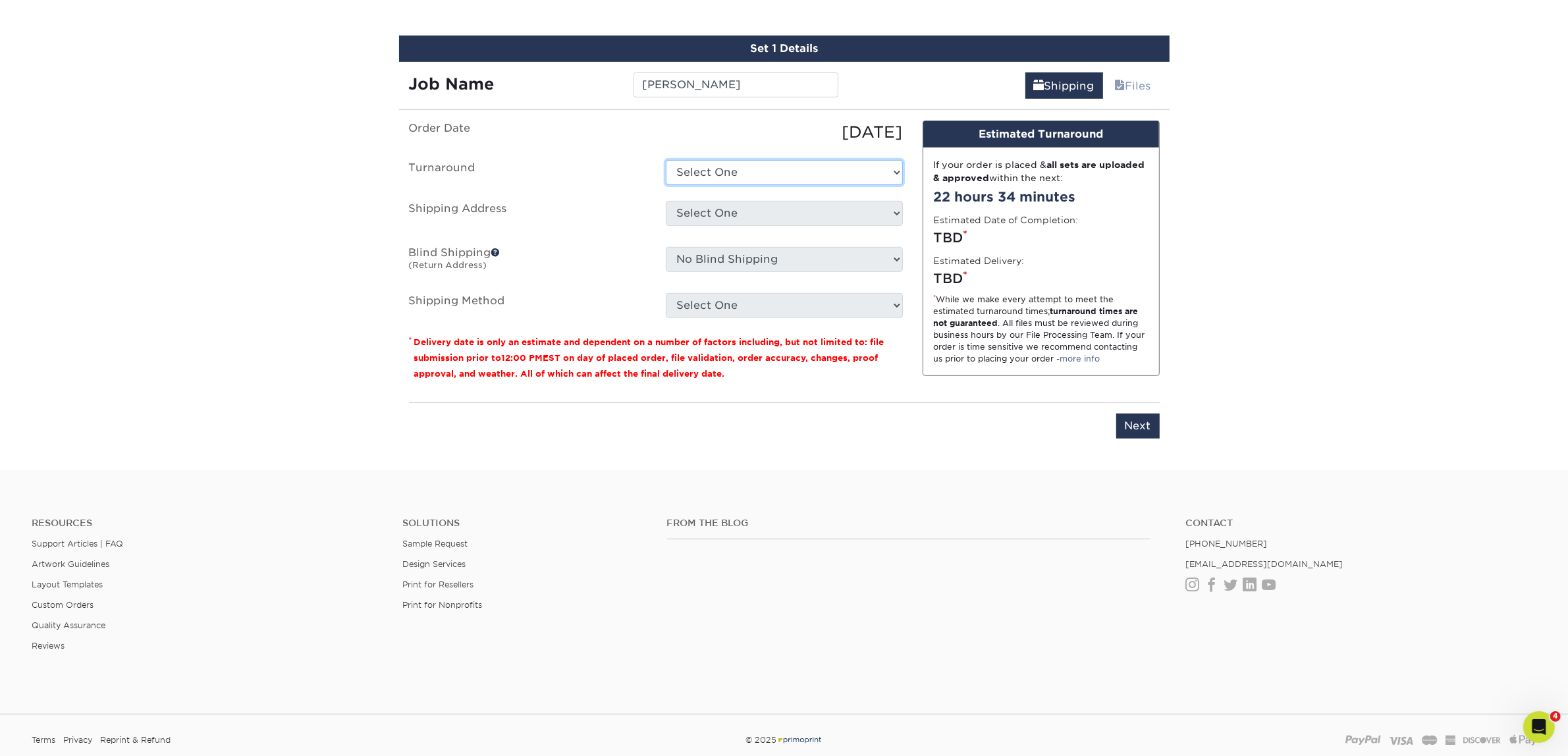
select select "7f31b32a-ec12-4eac-8c83-7b9a9183acd8"
click at [666, 160] on select "Select One 2-4 Business Days 2 Day Next Business Day" at bounding box center [784, 172] width 237 height 25
drag, startPoint x: 693, startPoint y: 215, endPoint x: 698, endPoint y: 222, distance: 8.6
click at [693, 215] on select "Select One Atlanta Office Austin Office Dallas Office Dallas Office NEW Denver …" at bounding box center [784, 213] width 237 height 25
select select "258222"
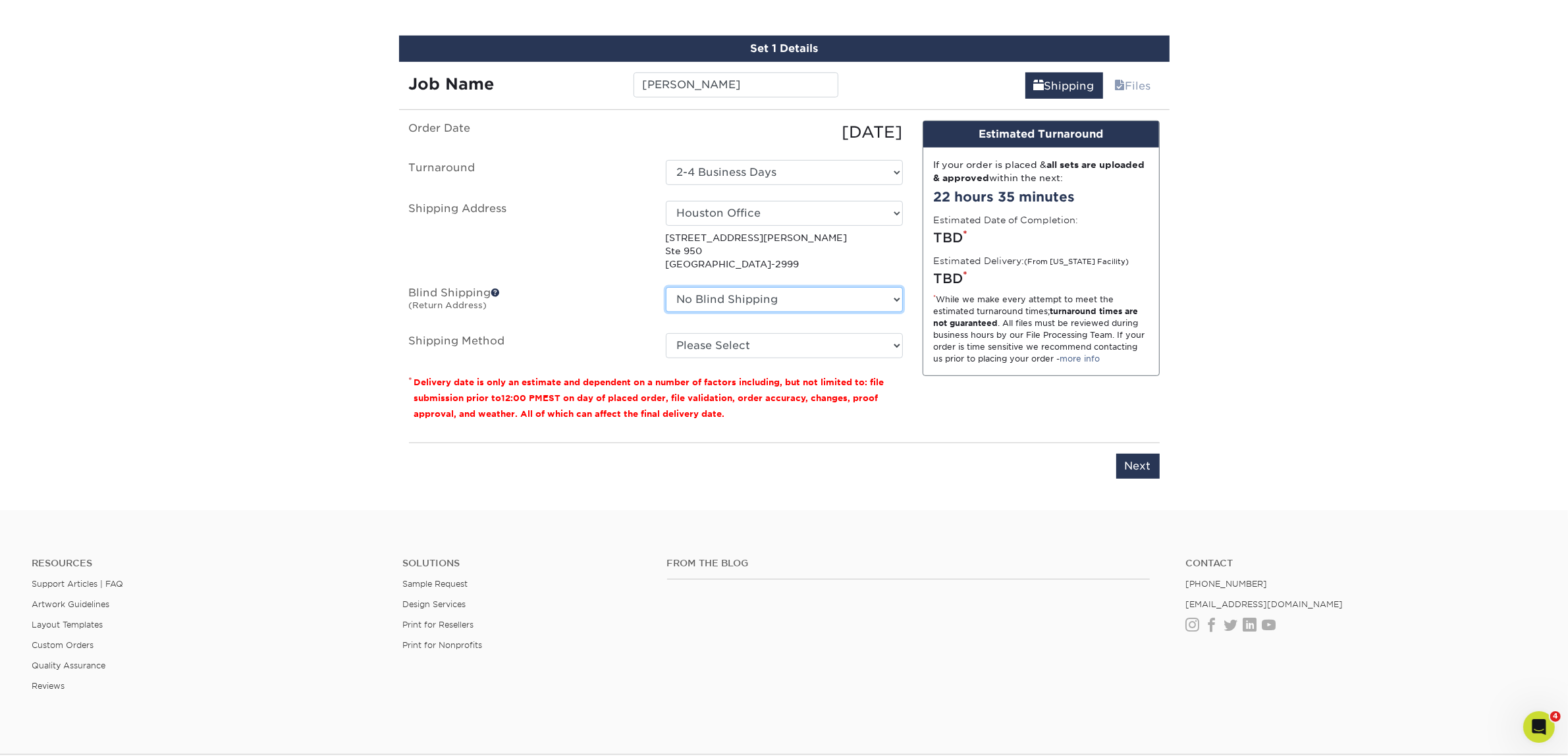
click at [763, 301] on select "No Blind Shipping Atlanta Office Austin Office Dallas Office Dallas Office NEW …" at bounding box center [784, 299] width 237 height 25
click at [666, 287] on select "No Blind Shipping Atlanta Office Austin Office Dallas Office Dallas Office NEW …" at bounding box center [784, 299] width 237 height 25
click at [751, 321] on ul "Order Date 09/23/2025 Turnaround Select One 2-4 Business Days 2 Day Next Busine…" at bounding box center [656, 239] width 494 height 238
click at [741, 338] on select "Please Select Ground Shipping (+$7.84) 3 Day Shipping Service (+$15.34) 2 Day A…" at bounding box center [784, 346] width 237 height 25
select select "03"
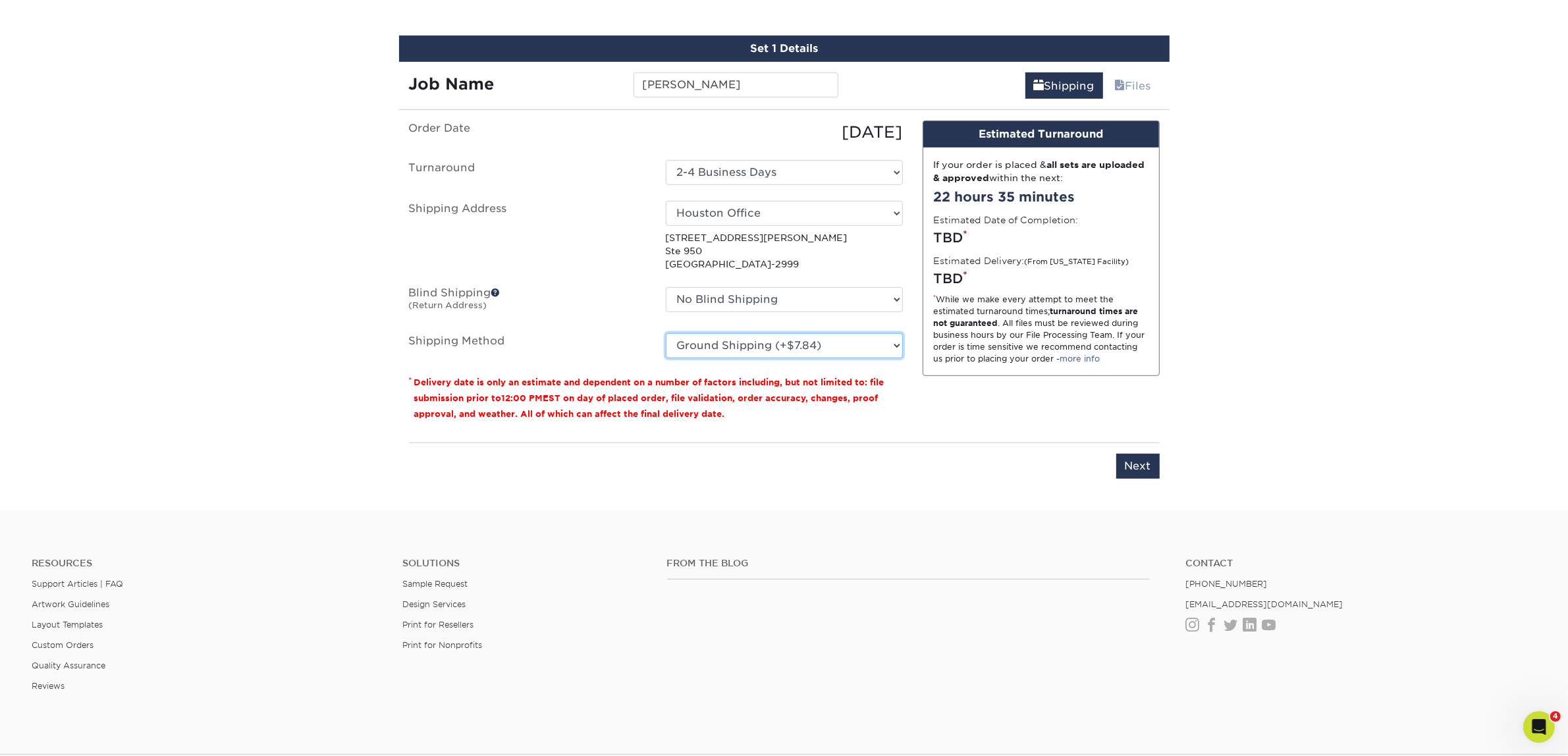
click at [666, 333] on select "Please Select Ground Shipping (+$7.84) 3 Day Shipping Service (+$15.34) 2 Day A…" at bounding box center [784, 346] width 237 height 25
click at [1134, 463] on input "Next" at bounding box center [1138, 466] width 43 height 25
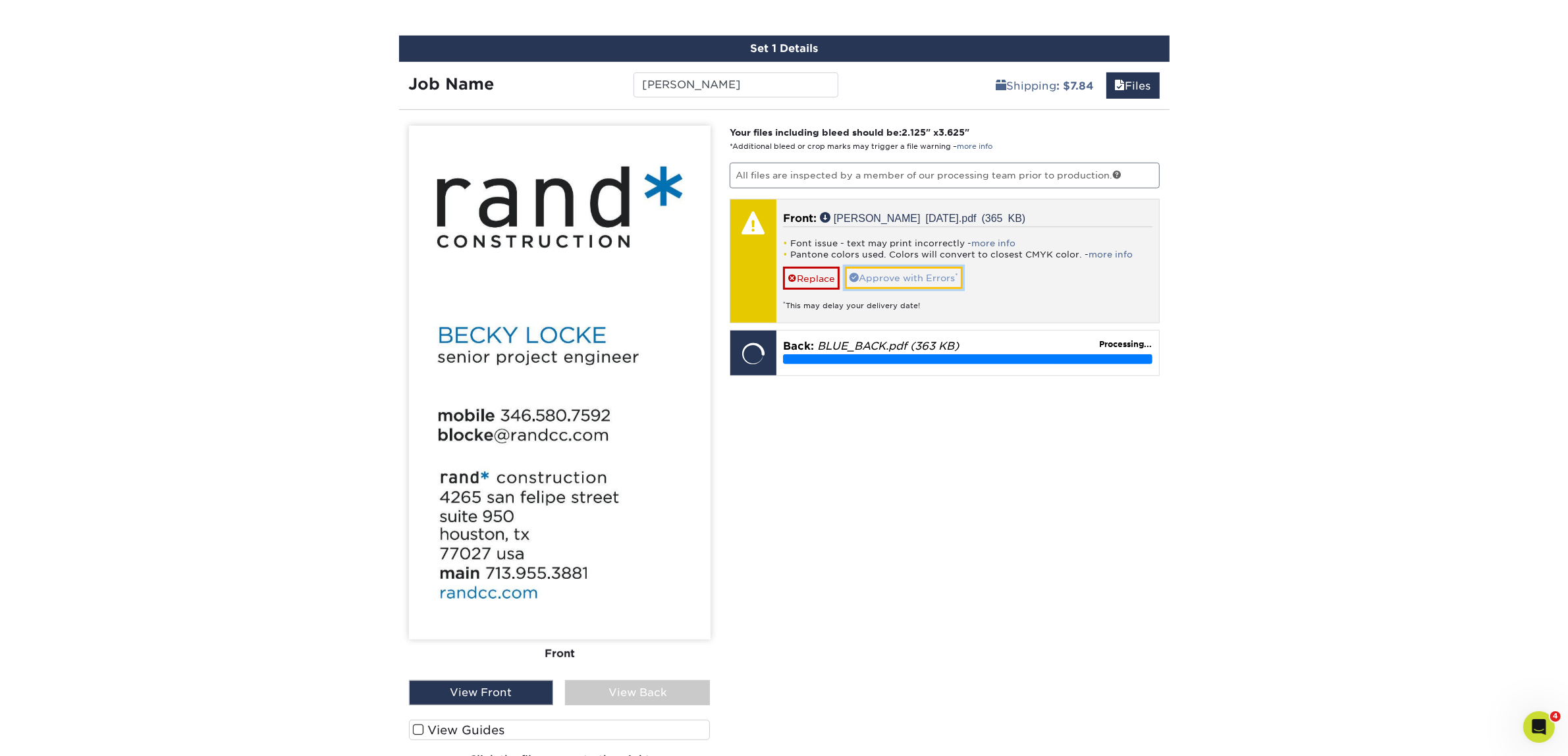
click at [927, 269] on link "Approve with Errors *" at bounding box center [903, 277] width 118 height 22
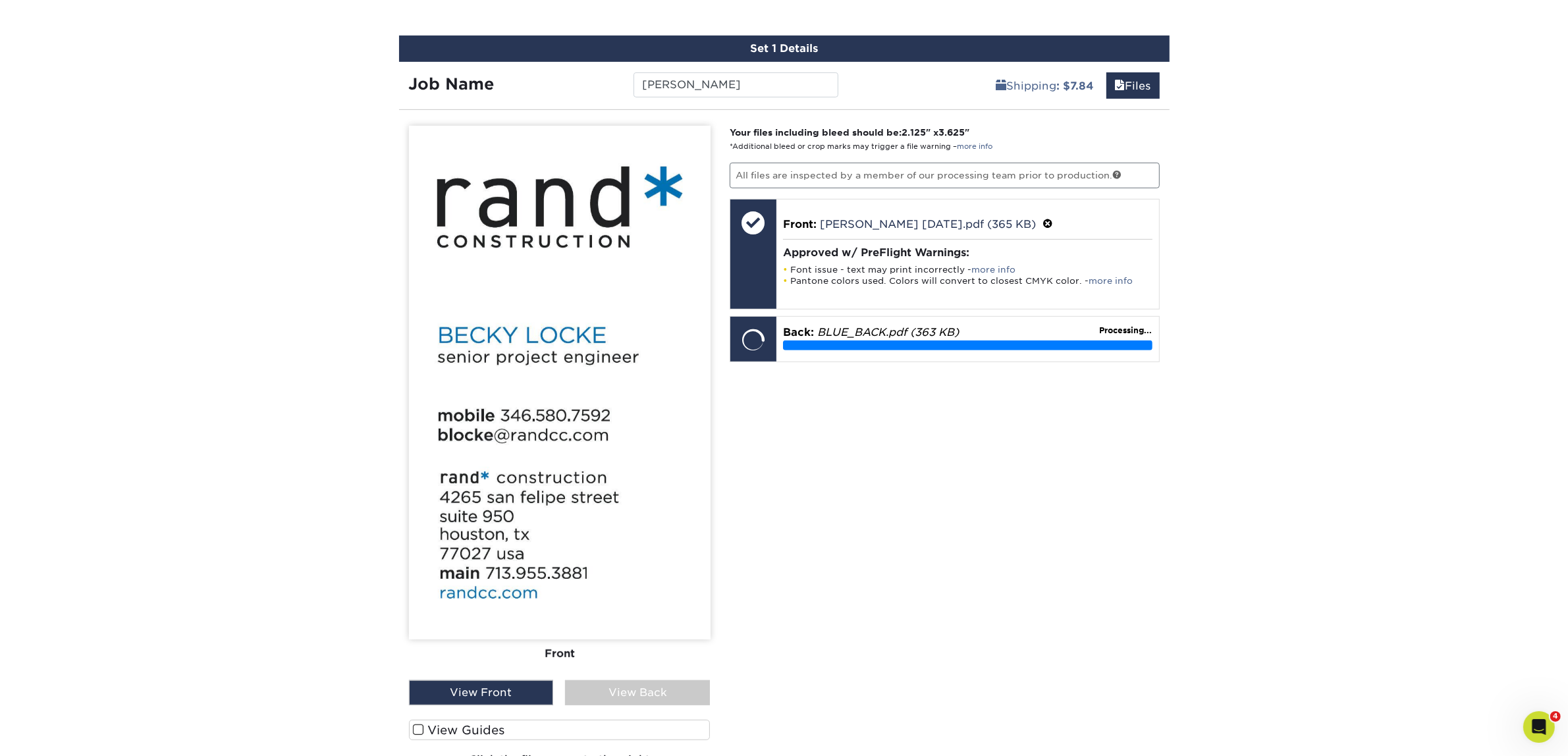
click at [944, 464] on div "Your files including bleed should be: 2.125 " x 3.625 " *Additional bleed or cr…" at bounding box center [944, 457] width 450 height 664
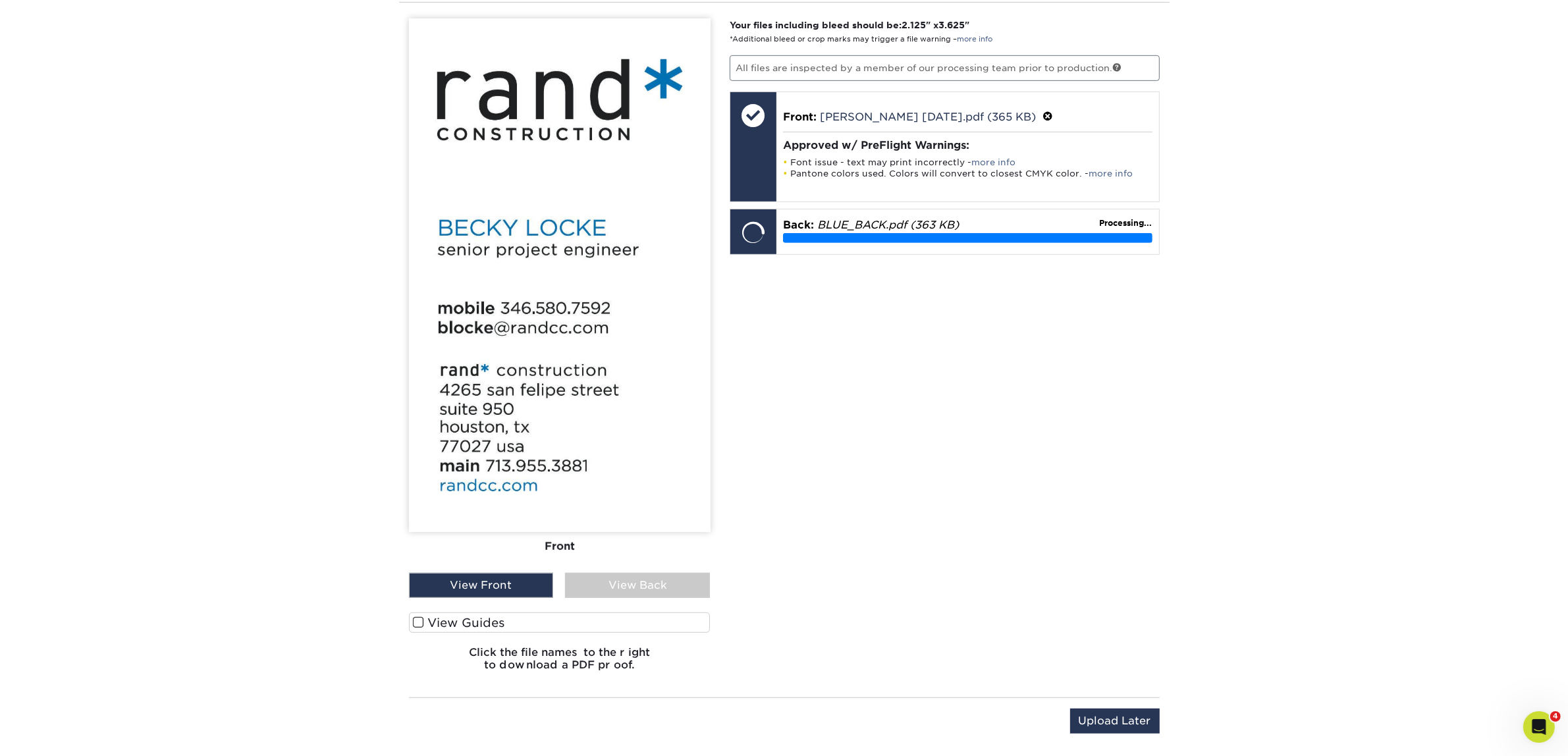
scroll to position [1067, 0]
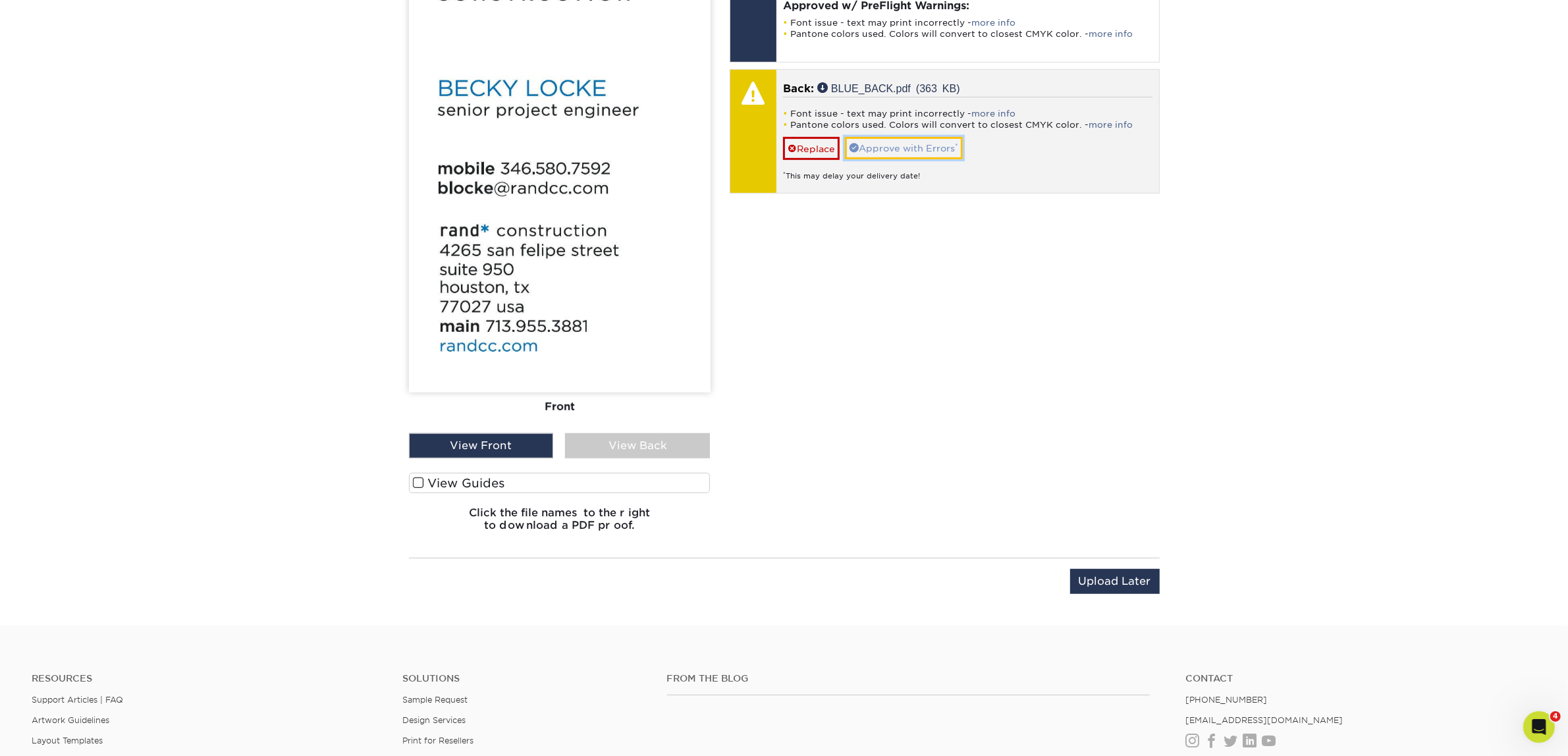
click at [939, 147] on link "Approve with Errors *" at bounding box center [903, 148] width 118 height 22
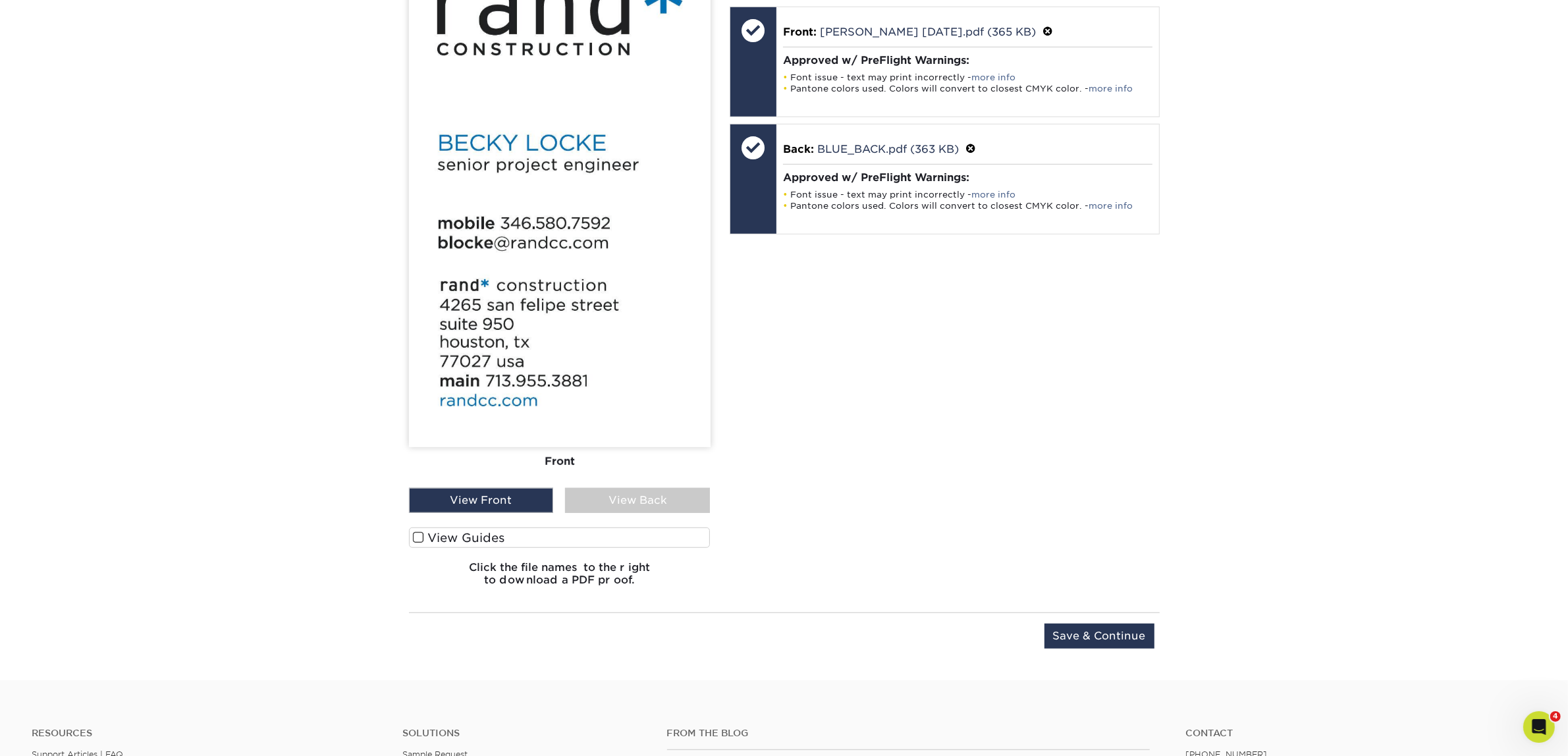
scroll to position [820, 0]
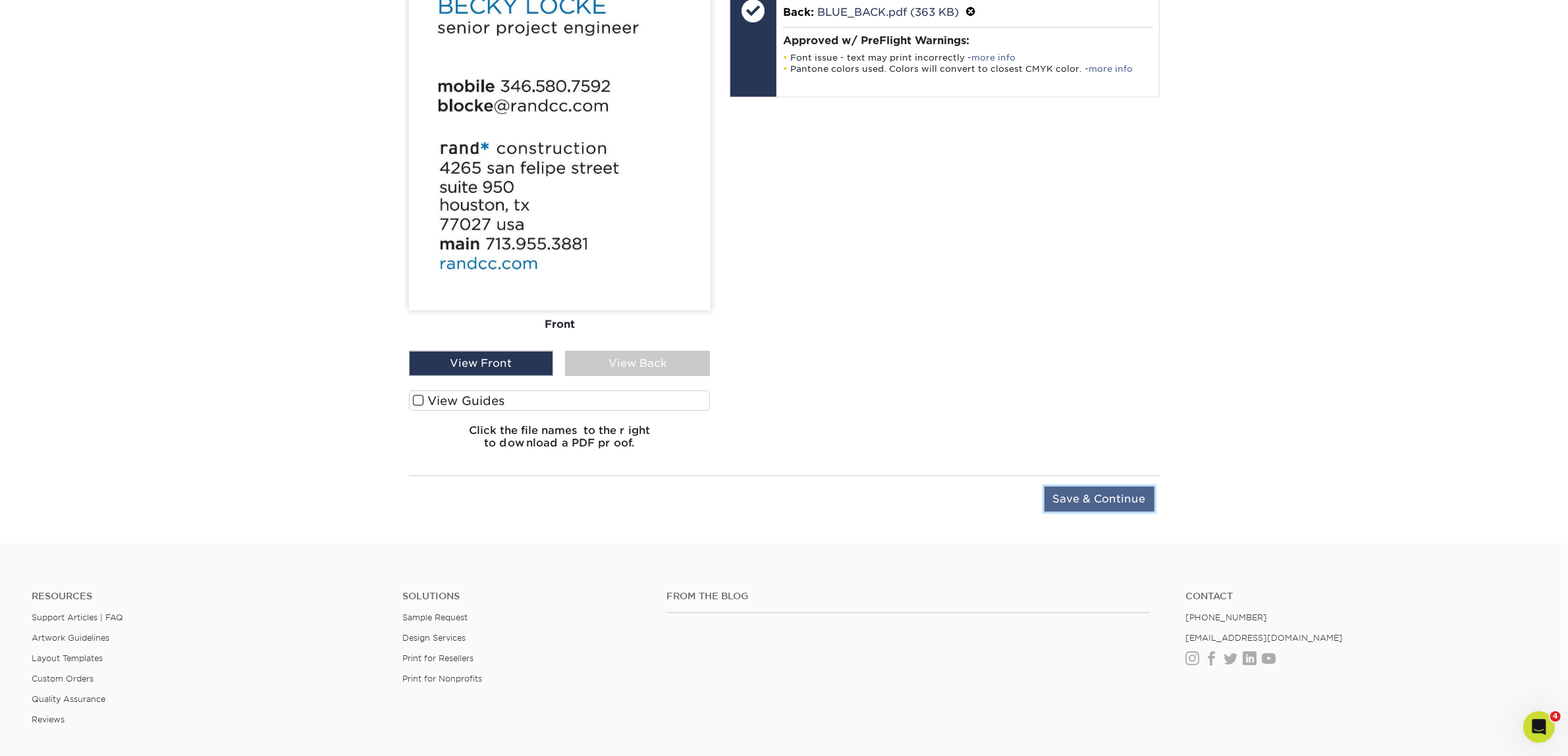
click at [1119, 490] on input "Save & Continue" at bounding box center [1099, 499] width 110 height 25
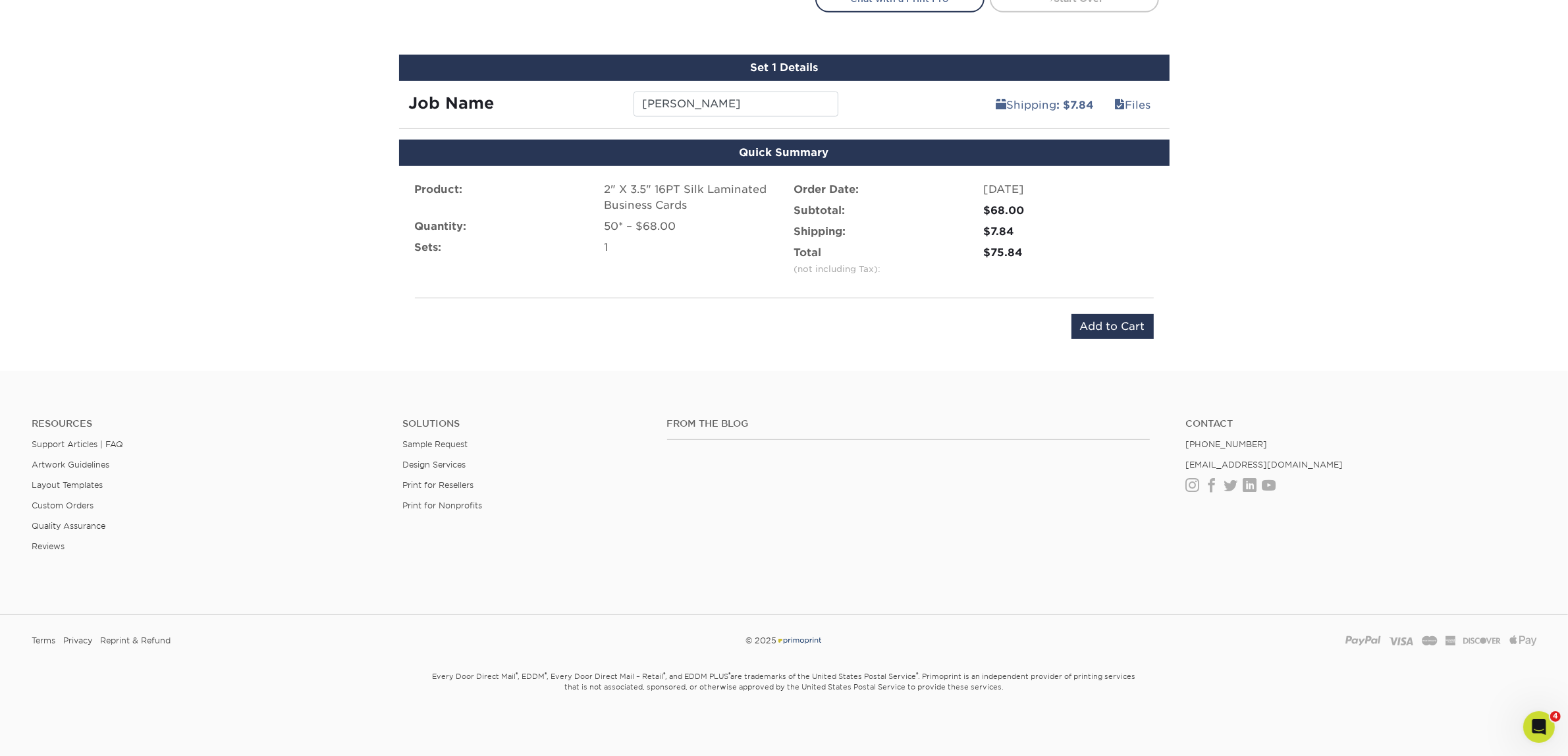
scroll to position [798, 0]
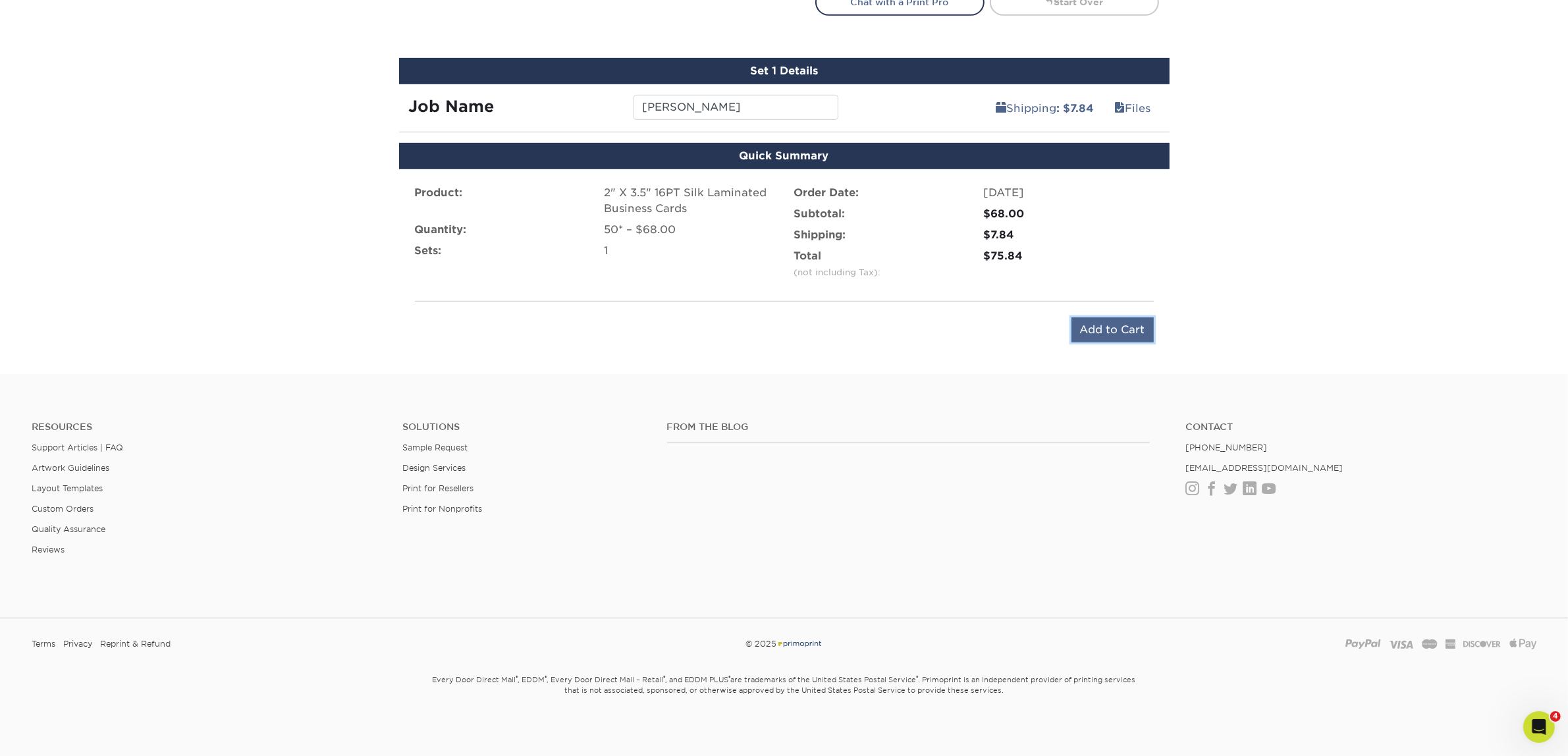
click at [1103, 323] on input "Add to Cart" at bounding box center [1112, 329] width 82 height 25
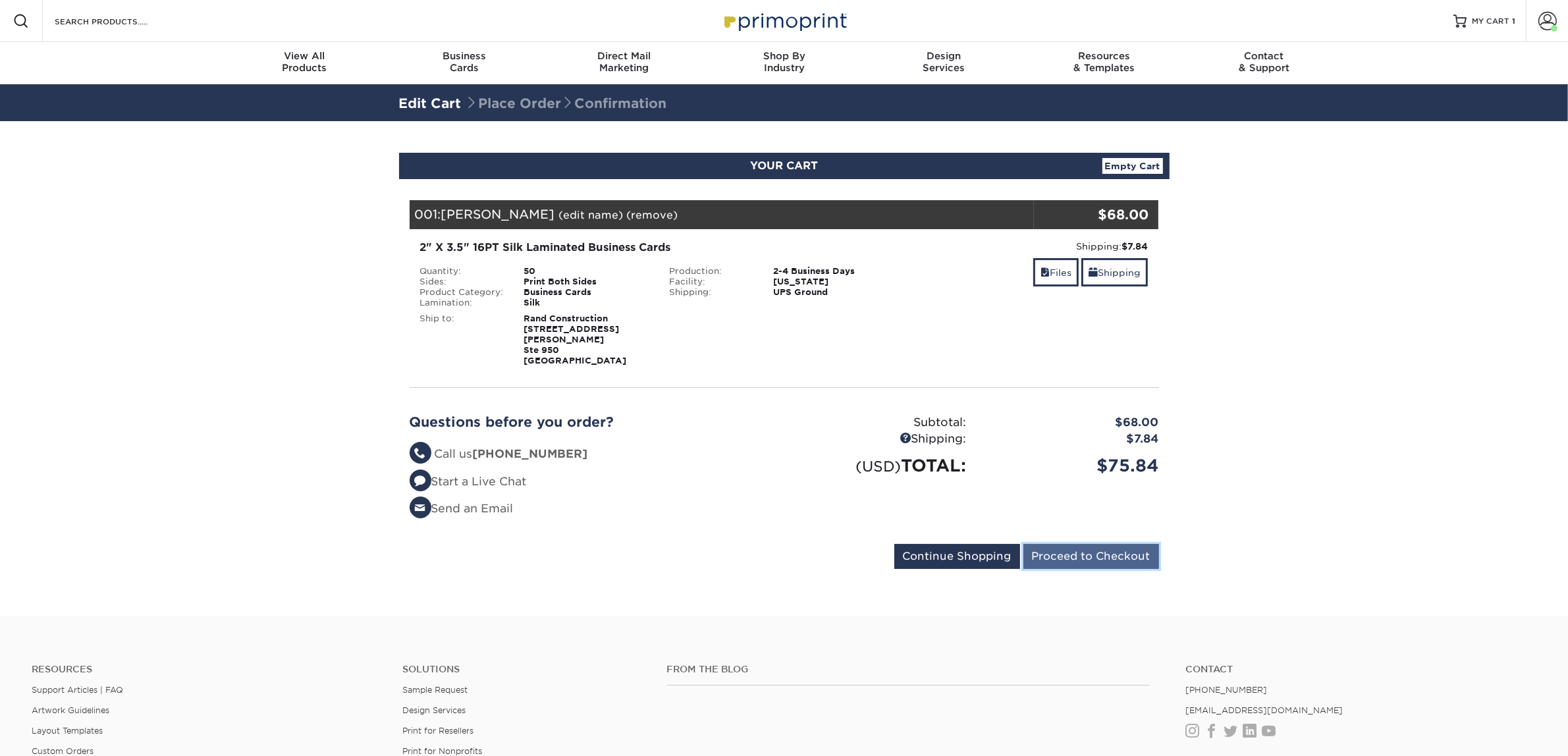
click at [1065, 544] on input "Proceed to Checkout" at bounding box center [1091, 557] width 135 height 25
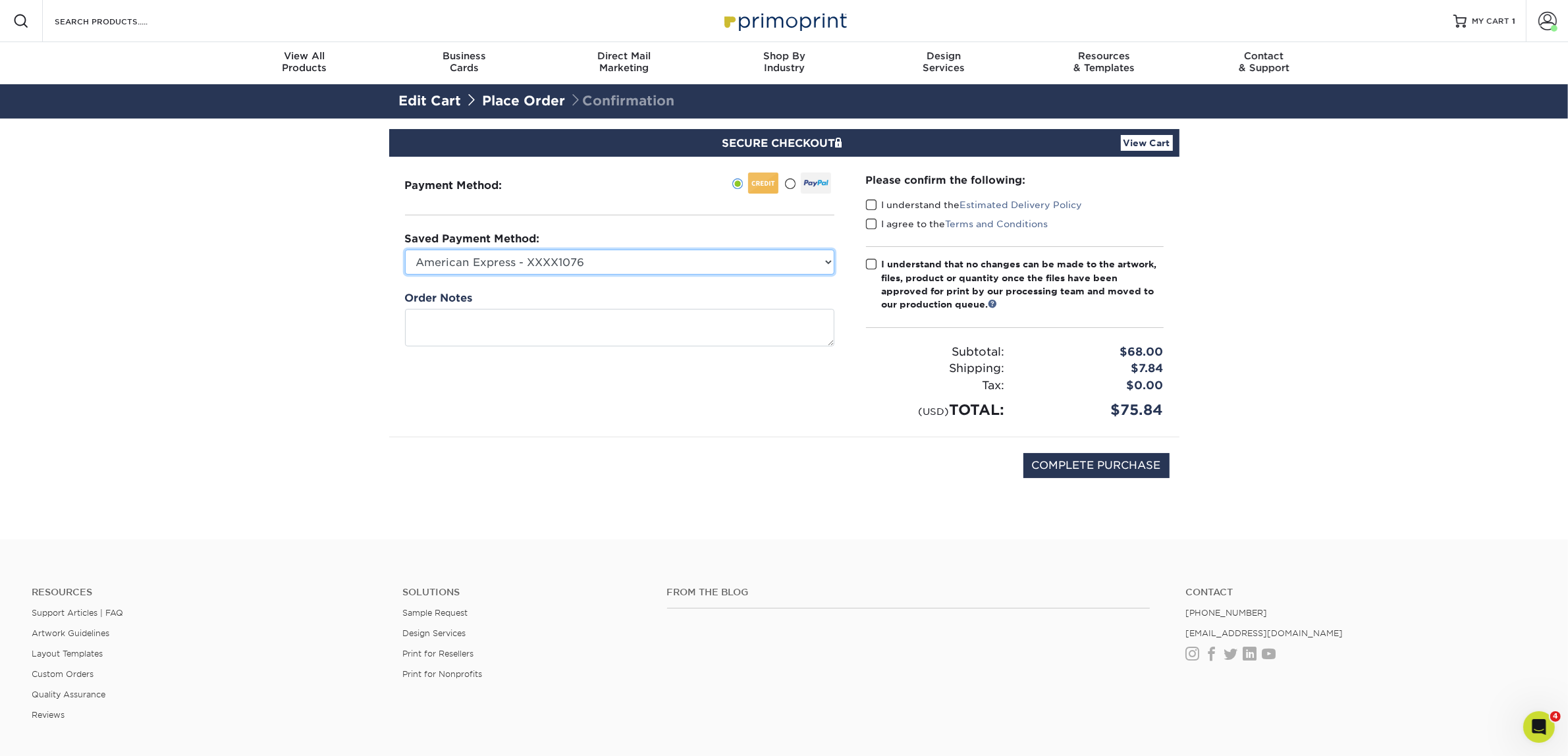
drag, startPoint x: 420, startPoint y: 260, endPoint x: 418, endPoint y: 271, distance: 11.2
click at [420, 262] on select "American Express - XXXX1076 Visa - XXXX4105 New Credit Card" at bounding box center [620, 262] width 430 height 25
select select "74325"
click at [405, 249] on select "American Express - XXXX1076 Visa - XXXX4105 New Credit Card" at bounding box center [620, 262] width 430 height 25
click at [873, 209] on span at bounding box center [871, 205] width 12 height 12
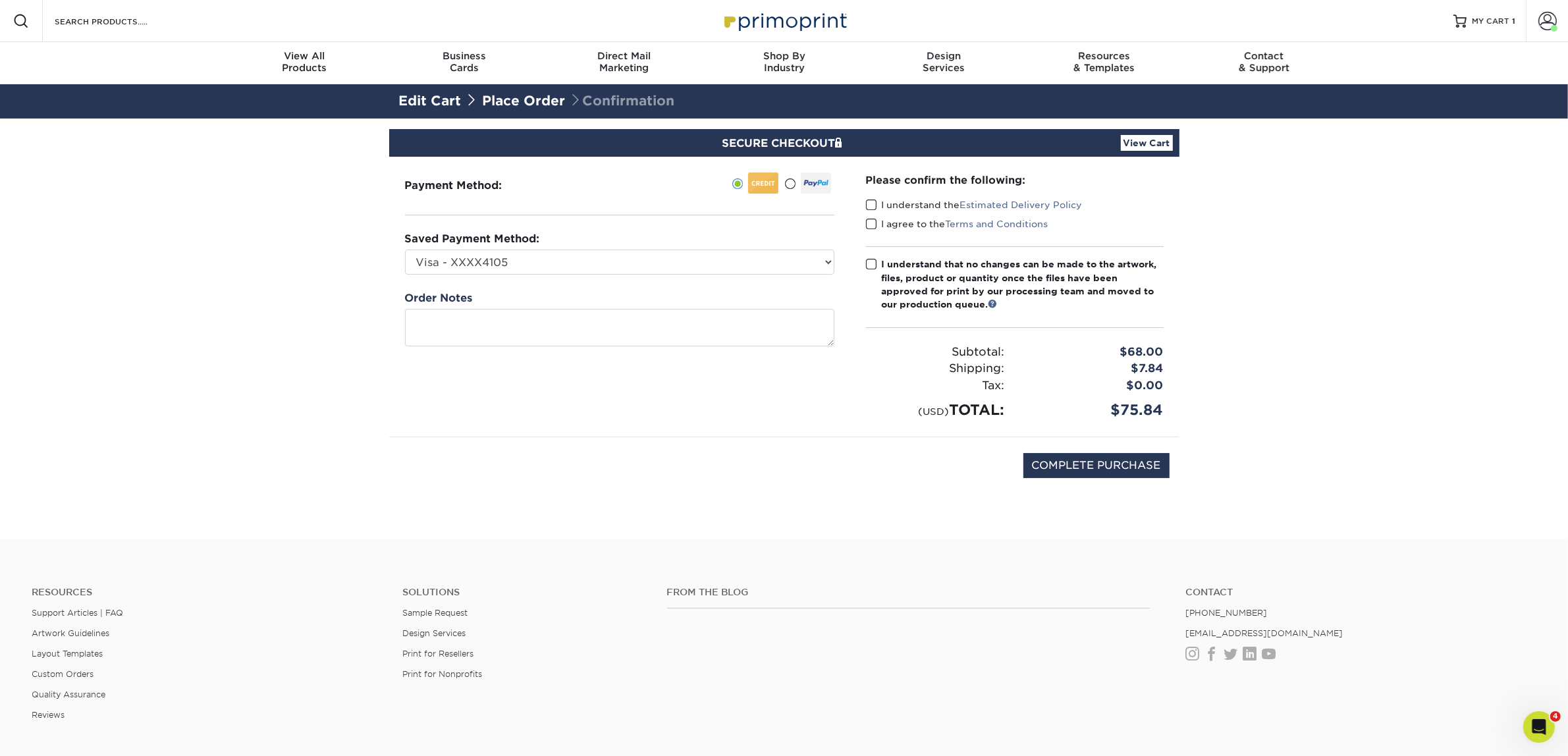
click at [0, 0] on input "I understand the Estimated Delivery Policy" at bounding box center [0, 0] width 0 height 0
click at [869, 222] on span at bounding box center [871, 224] width 12 height 12
click at [0, 0] on input "I agree to the Terms and Conditions" at bounding box center [0, 0] width 0 height 0
click at [872, 261] on span at bounding box center [871, 264] width 12 height 12
click at [0, 0] on input "I understand that no changes can be made to the artwork, files, product or quan…" at bounding box center [0, 0] width 0 height 0
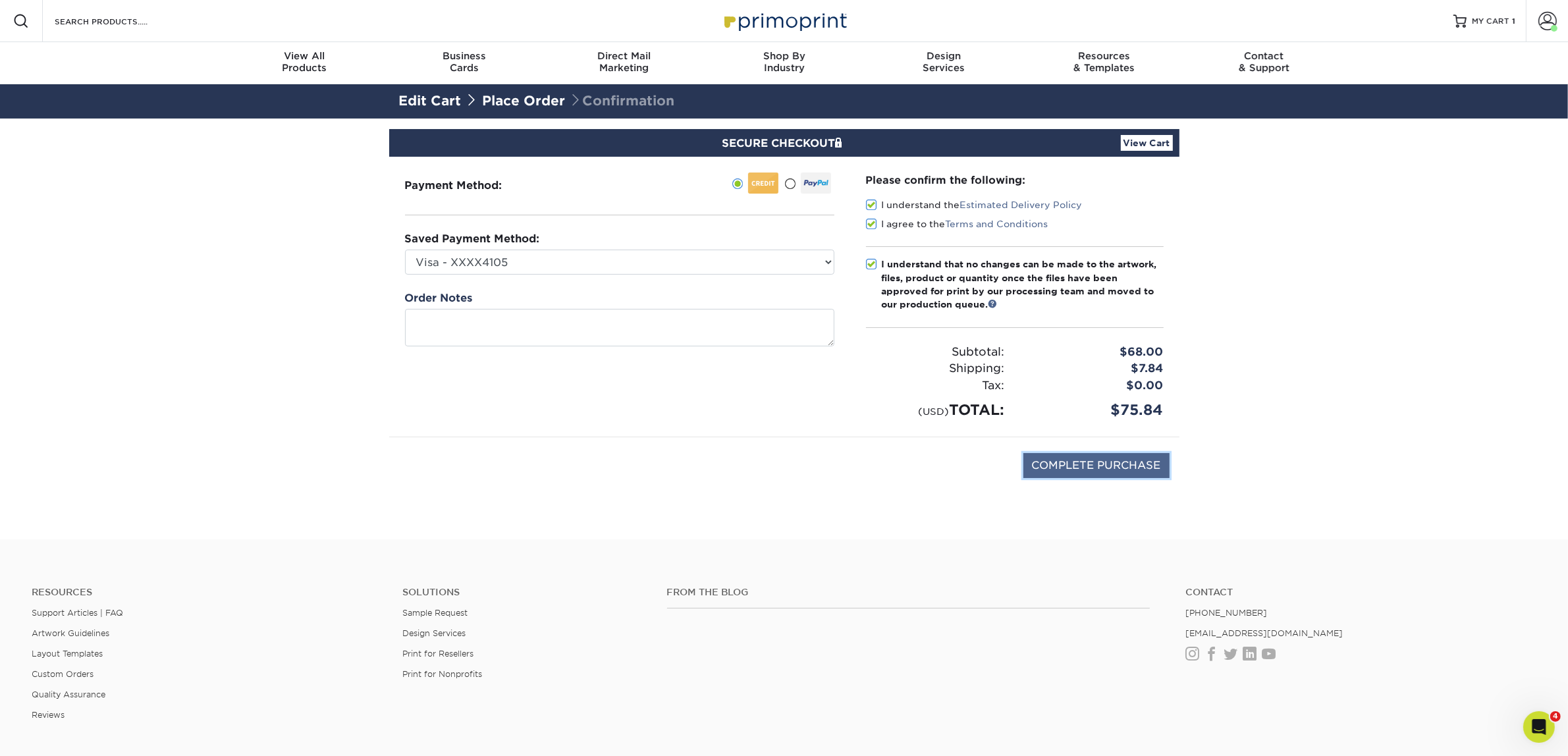
click at [1071, 476] on input "COMPLETE PURCHASE" at bounding box center [1096, 466] width 146 height 25
type input "PROCESSING, PLEASE WAIT..."
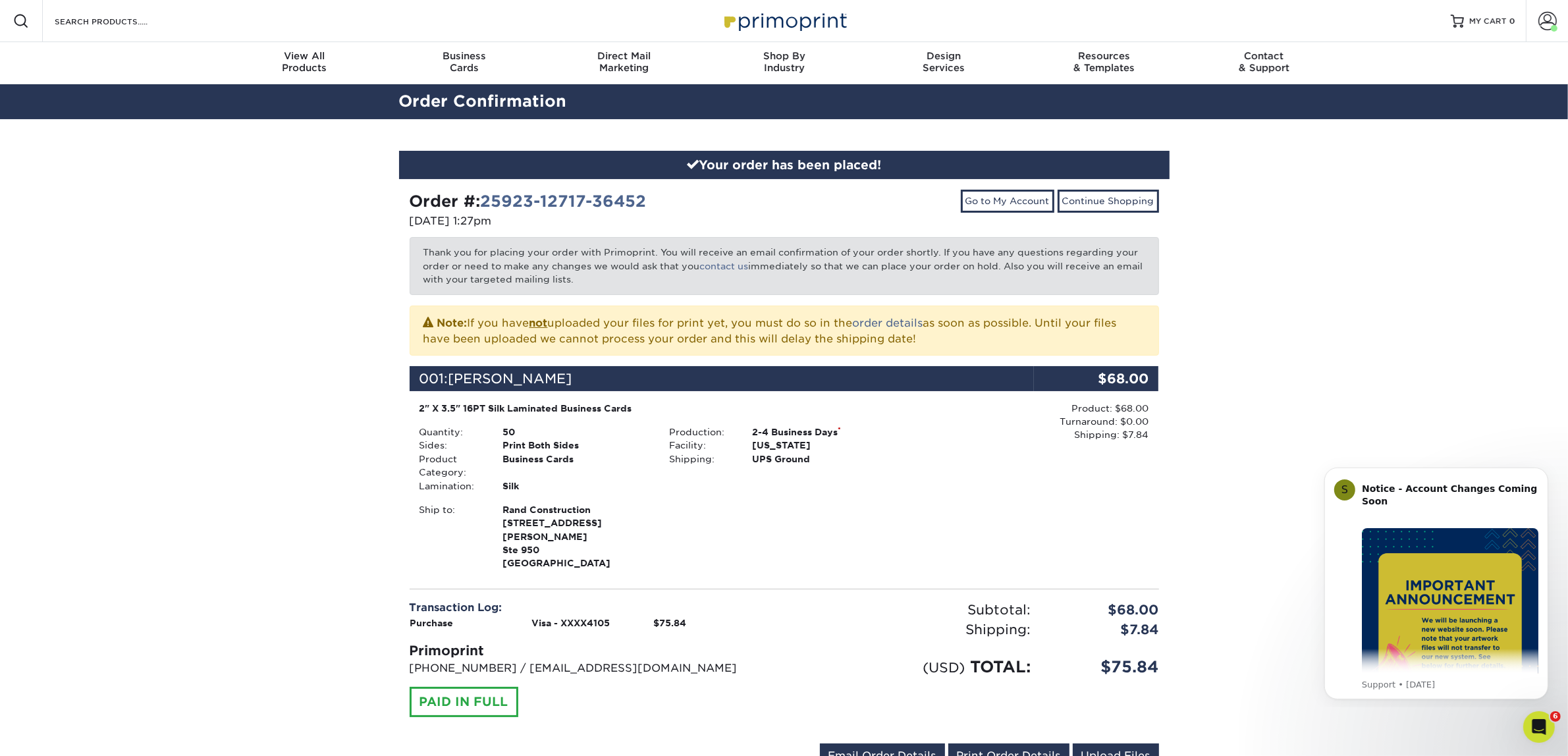
drag, startPoint x: 1373, startPoint y: 285, endPoint x: 1377, endPoint y: 330, distance: 45.2
click at [1373, 285] on div "Your order has been placed! Order #: 25923-12717-36452 [DATE] 1:27pm Go to My A…" at bounding box center [784, 467] width 1568 height 697
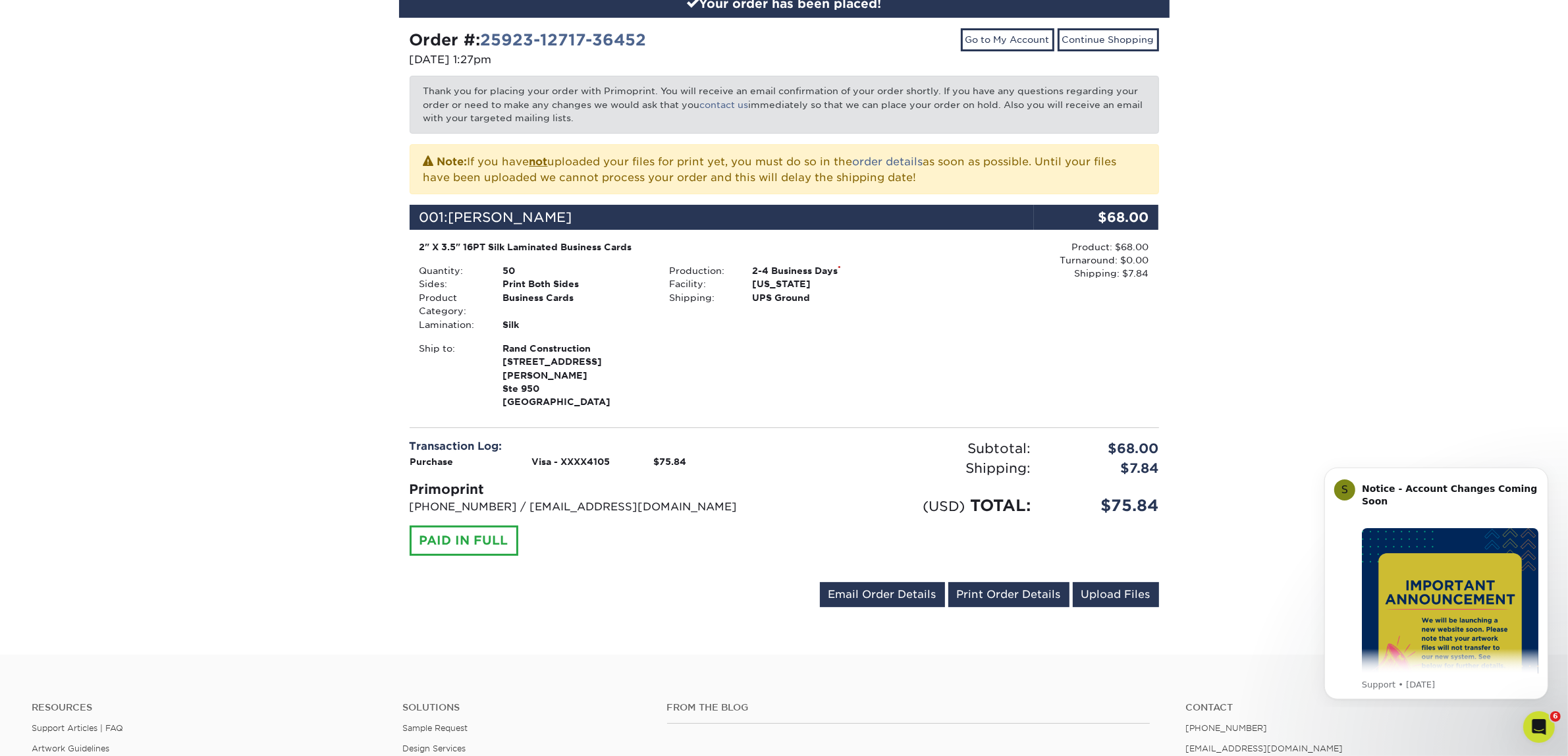
scroll to position [165, 0]
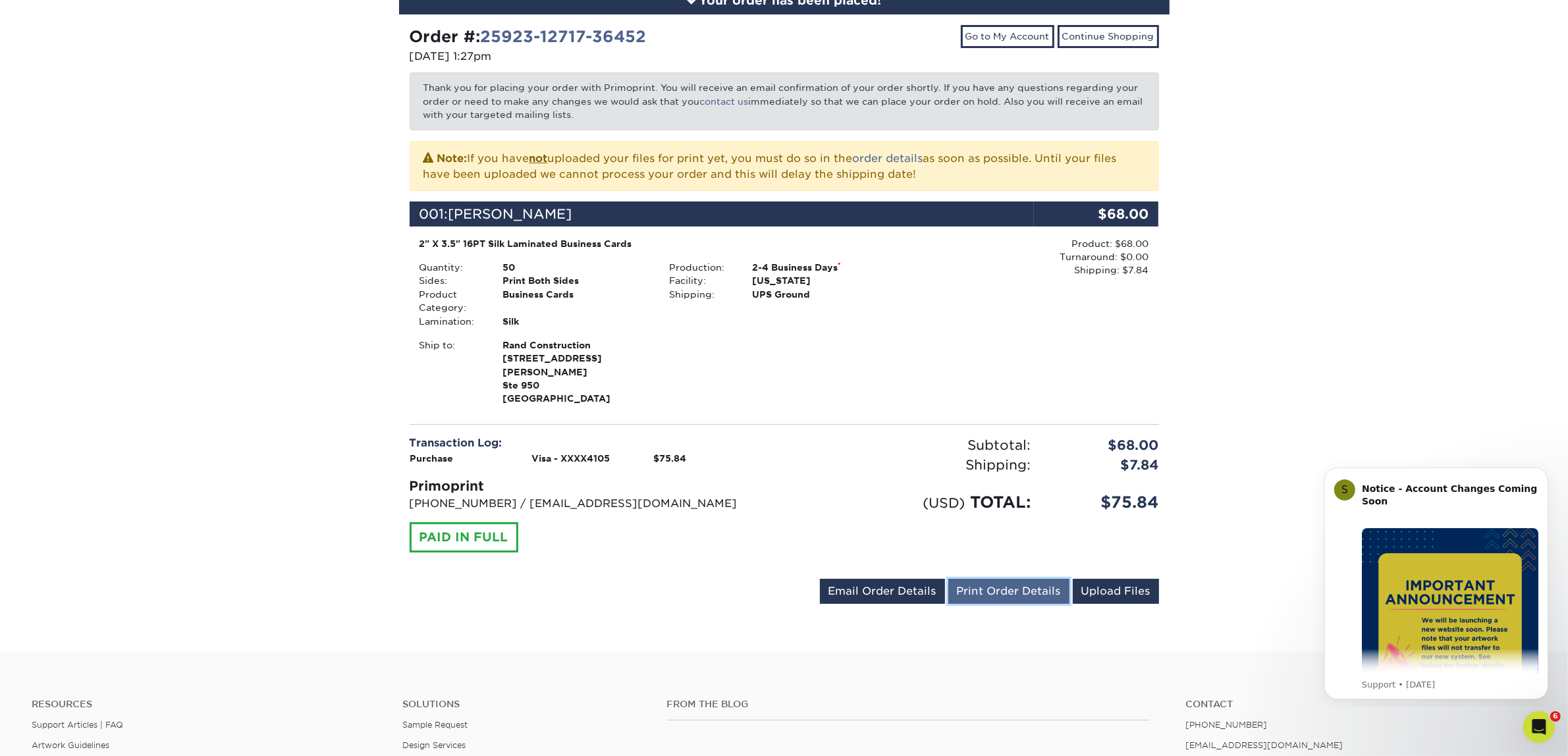
click at [1022, 579] on link "Print Order Details" at bounding box center [1008, 591] width 121 height 25
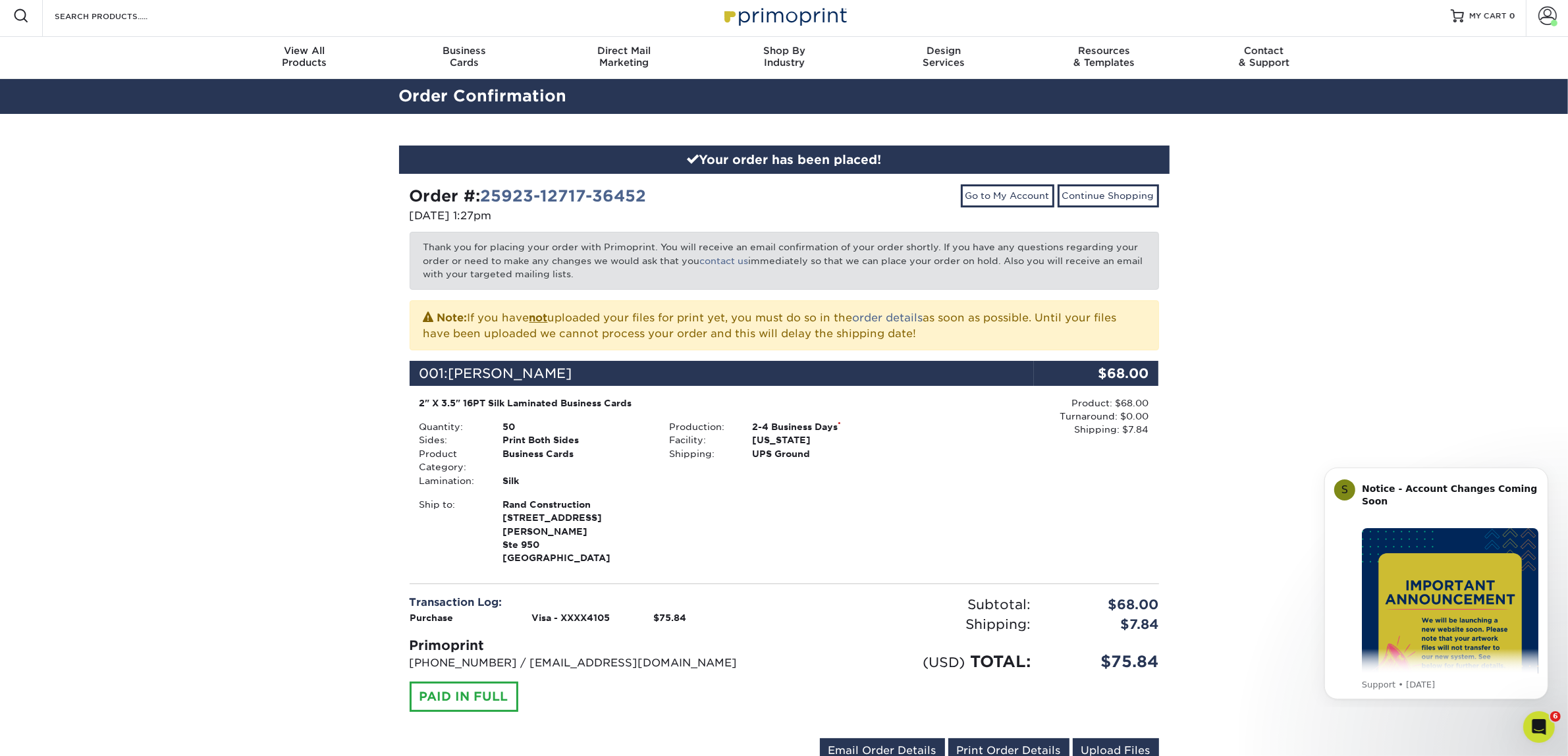
scroll to position [0, 0]
